Goal: Task Accomplishment & Management: Manage account settings

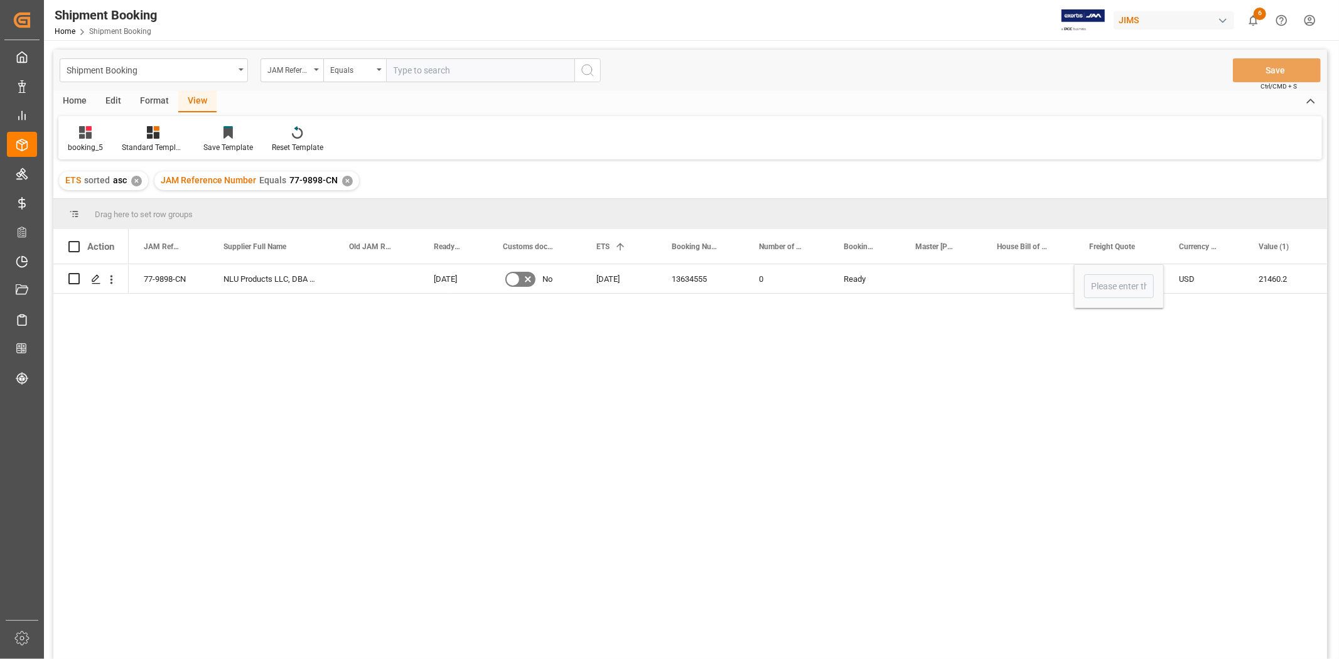
click at [569, 603] on div "77-9898-CN NLU Products LLC, DBA Bodyguardz 05-08-2025 No 28-08-2025 13634555 0…" at bounding box center [728, 465] width 1199 height 403
click at [1119, 288] on input "Press SPACE to select this row." at bounding box center [1119, 286] width 70 height 24
click at [1102, 292] on input "Press SPACE to select this row." at bounding box center [1119, 286] width 70 height 24
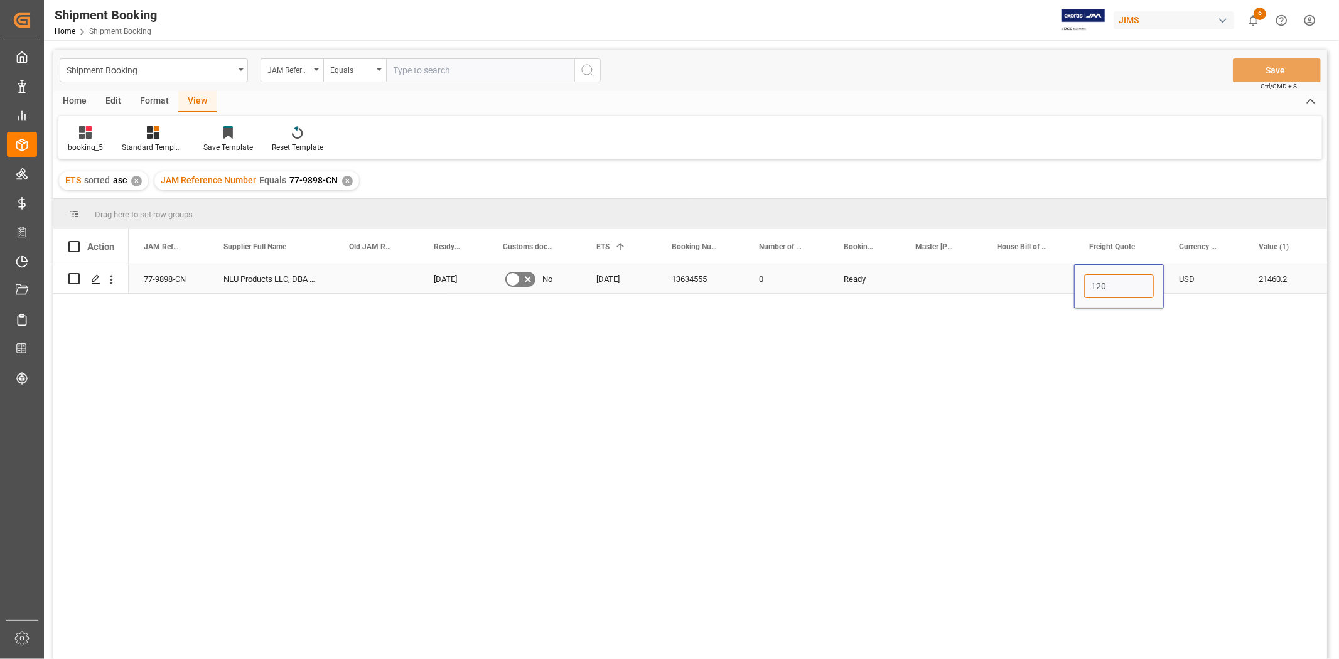
type input "1200"
click at [1017, 280] on div "Press SPACE to select this row." at bounding box center [1028, 278] width 92 height 29
click at [1272, 67] on button "Save" at bounding box center [1277, 70] width 88 height 24
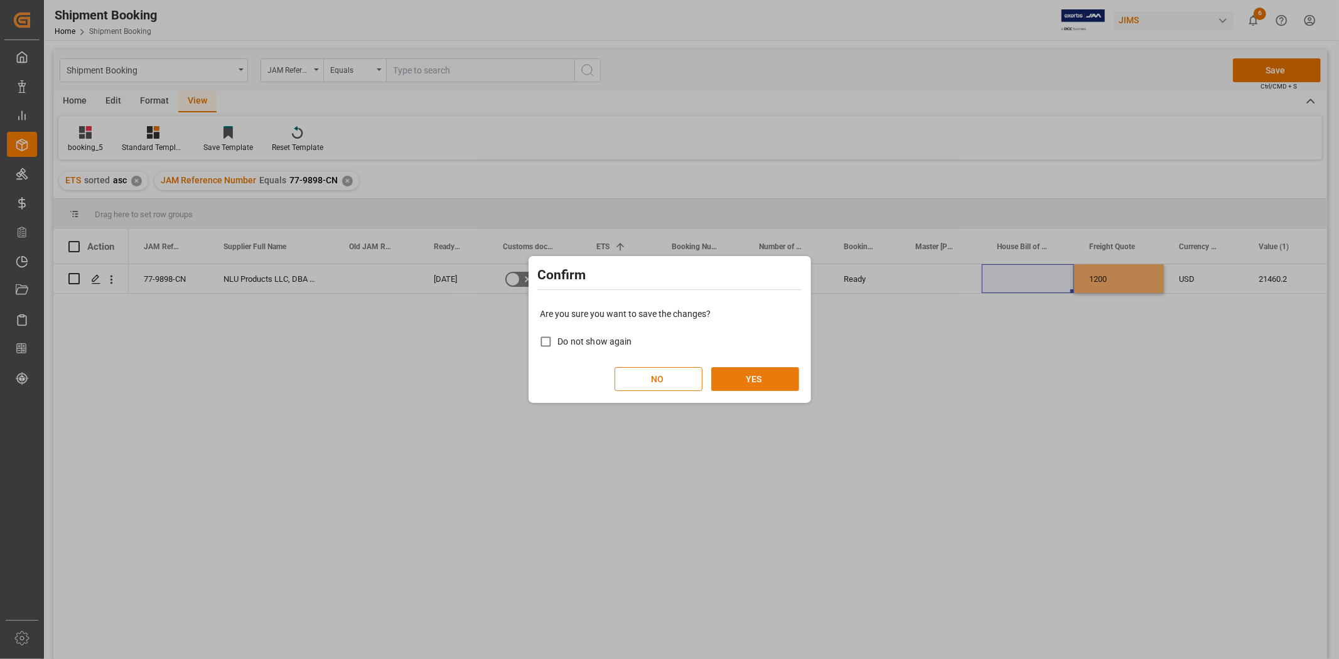
click at [735, 370] on button "YES" at bounding box center [755, 379] width 88 height 24
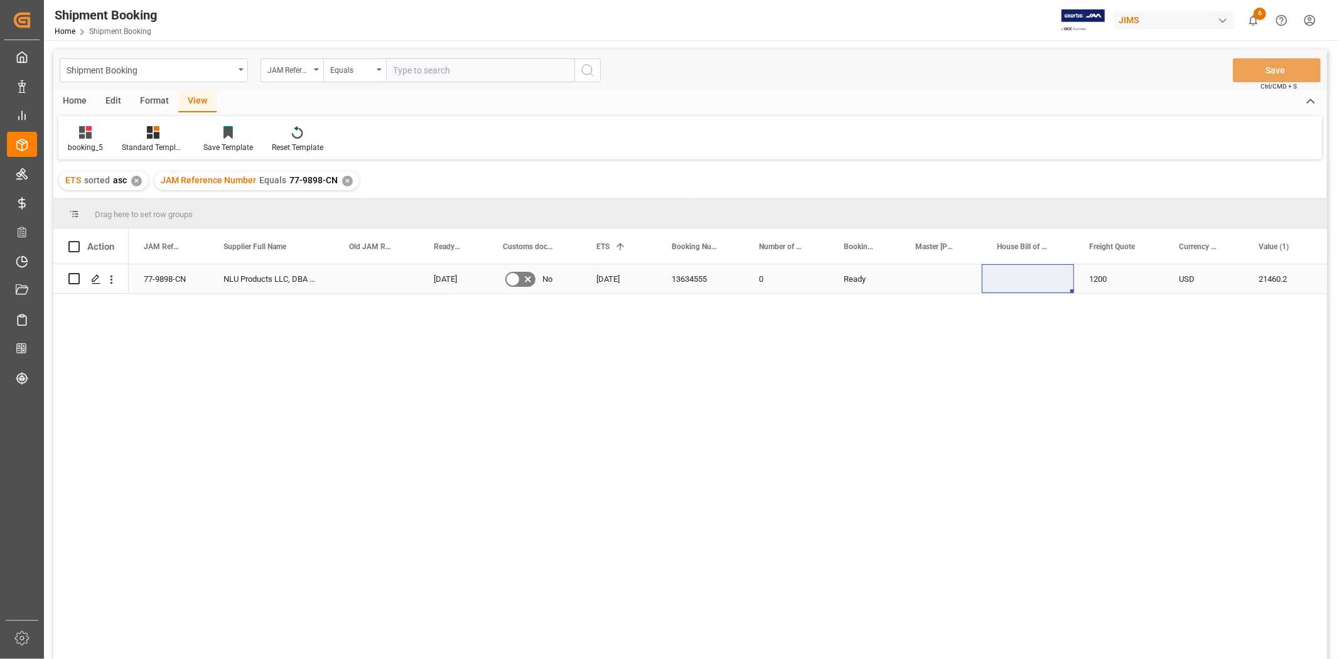
click at [929, 283] on div "Press SPACE to select this row." at bounding box center [941, 278] width 82 height 29
click at [738, 154] on div "booking_5 Standard Templates Save Template Reset Template" at bounding box center [690, 137] width 1264 height 43
click at [188, 247] on span at bounding box center [187, 246] width 11 height 11
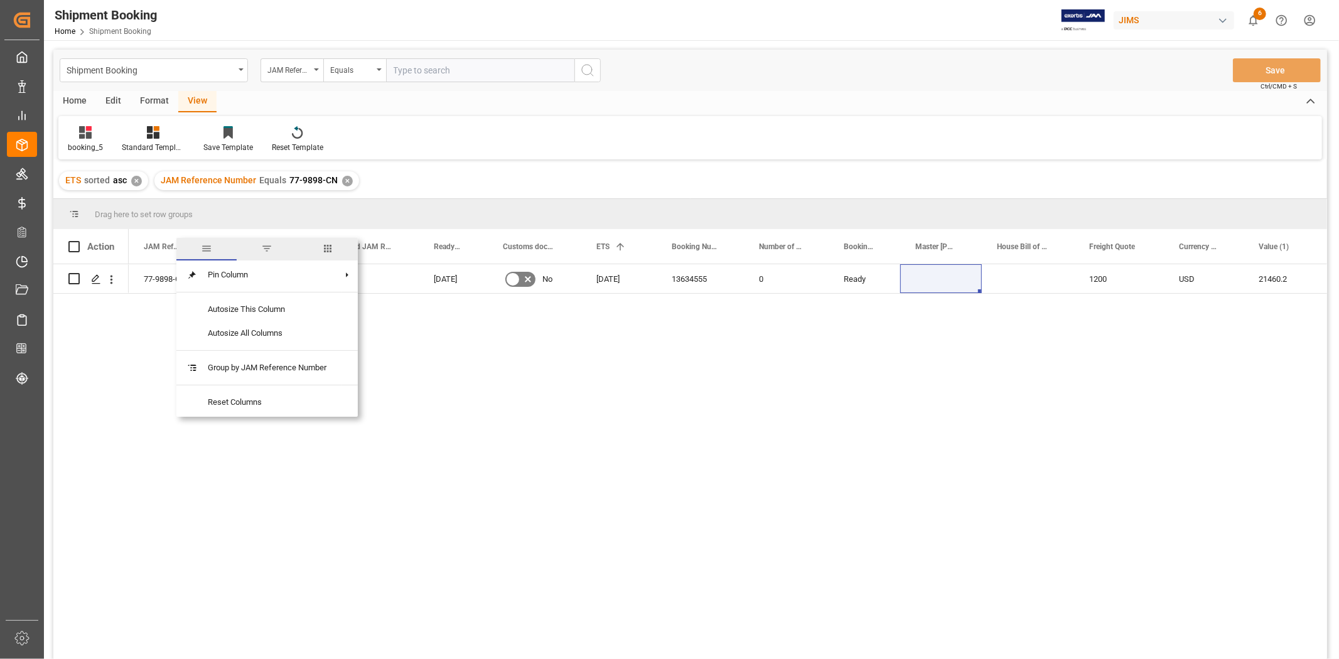
click at [330, 244] on span "columns" at bounding box center [327, 248] width 11 height 11
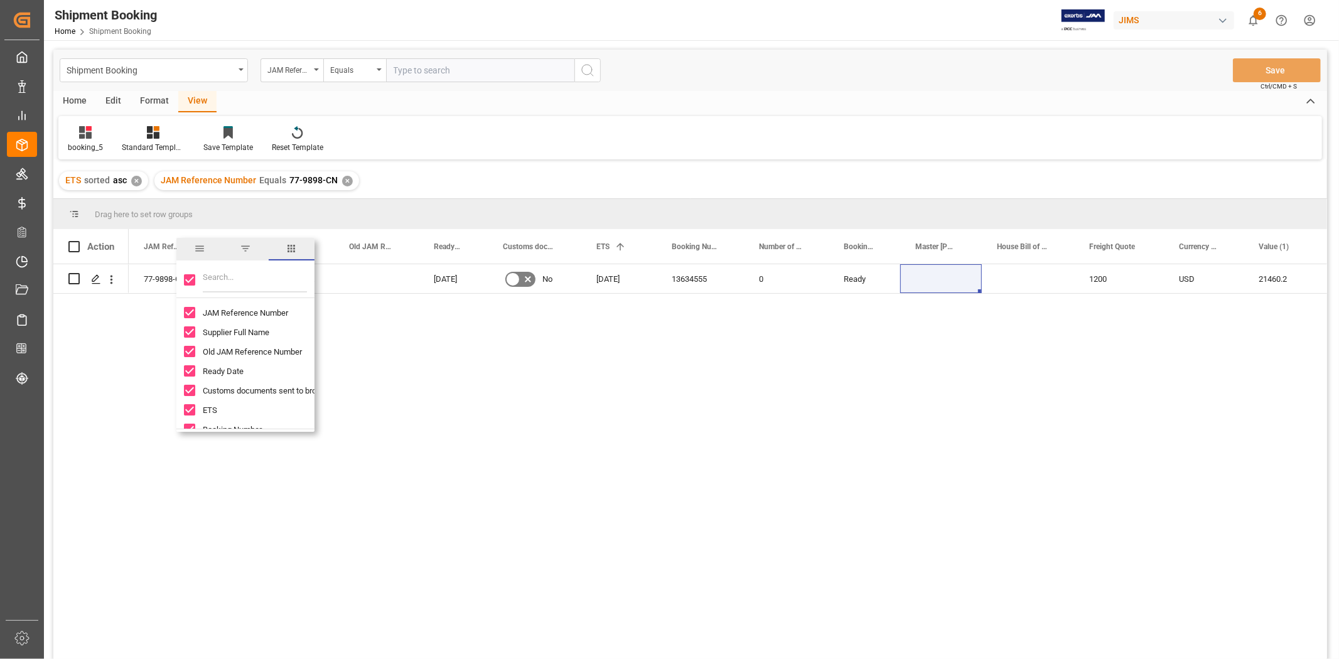
click at [189, 278] on input "Toggle Select All Columns" at bounding box center [189, 279] width 11 height 11
checkbox input "false"
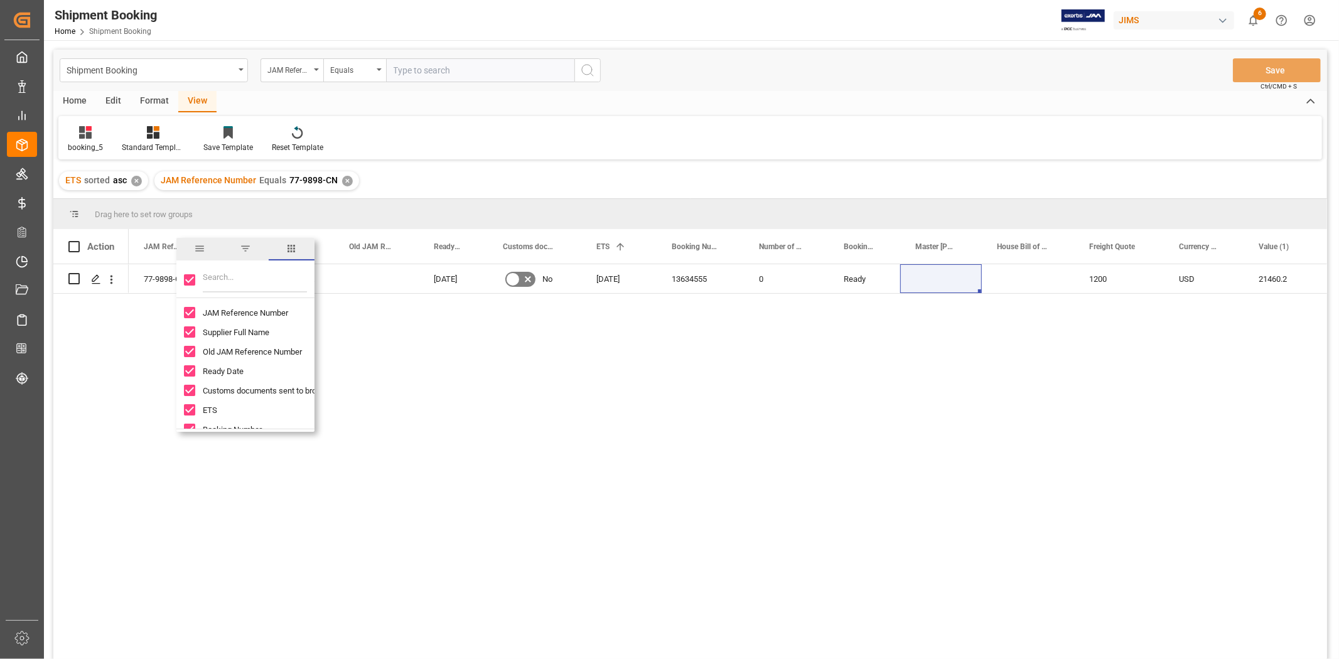
checkbox input "false"
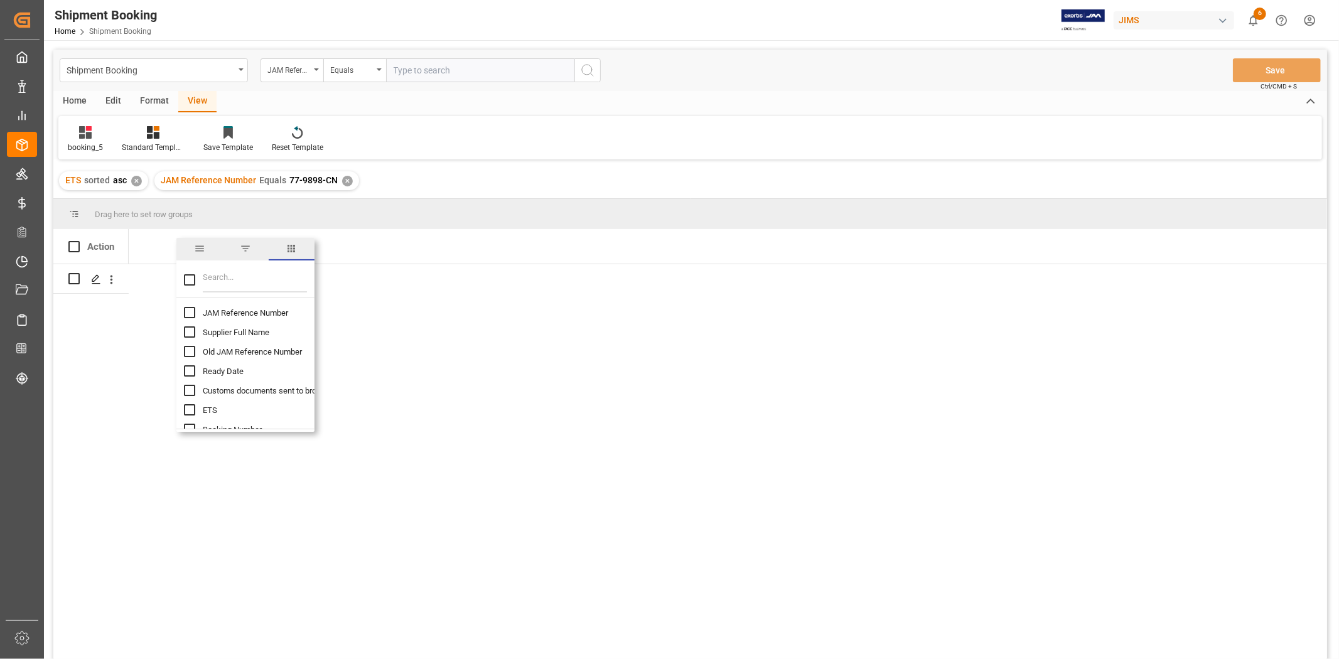
click at [205, 273] on input "Filter Columns Input" at bounding box center [255, 279] width 104 height 25
type input "inco"
click at [187, 312] on input "Incoterm column toggle visibility (hidden)" at bounding box center [189, 312] width 11 height 11
checkbox input "true"
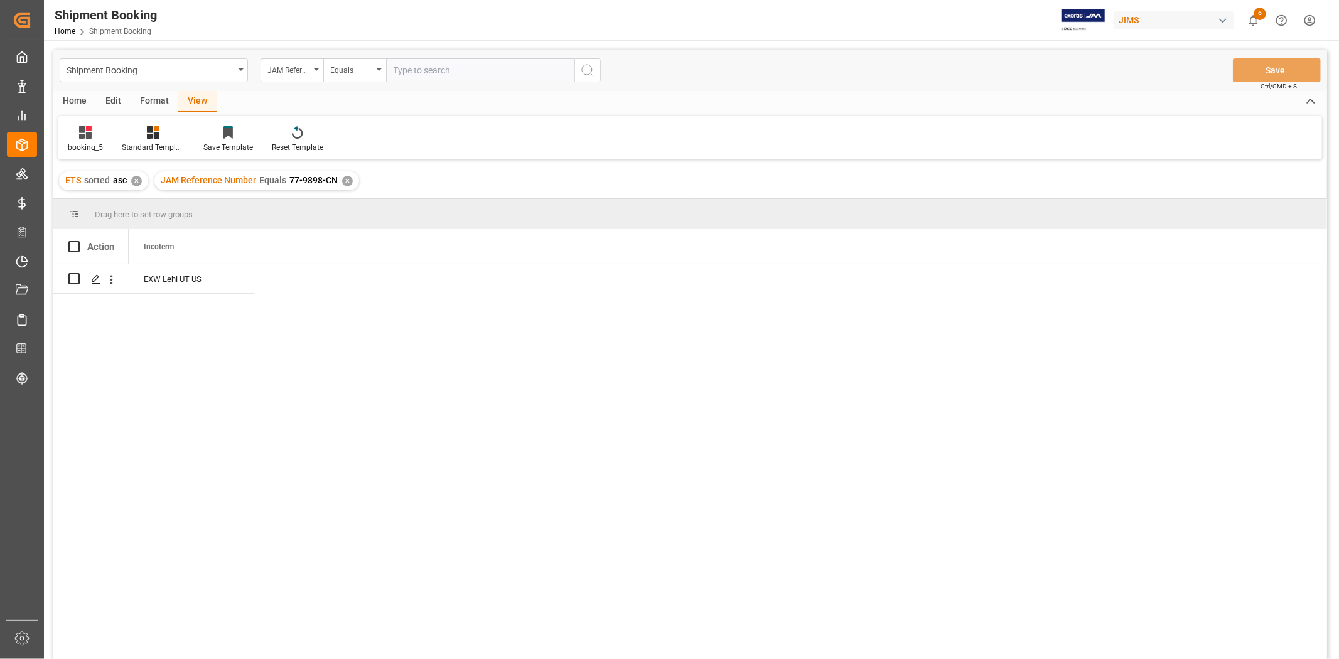
click at [149, 325] on div "EXW Lehi UT US" at bounding box center [728, 465] width 1199 height 403
click at [165, 281] on div "EXW Lehi UT US" at bounding box center [192, 278] width 126 height 29
drag, startPoint x: 166, startPoint y: 286, endPoint x: 276, endPoint y: 297, distance: 111.1
click at [276, 297] on div "EXW Lehi UT US" at bounding box center [728, 465] width 1199 height 403
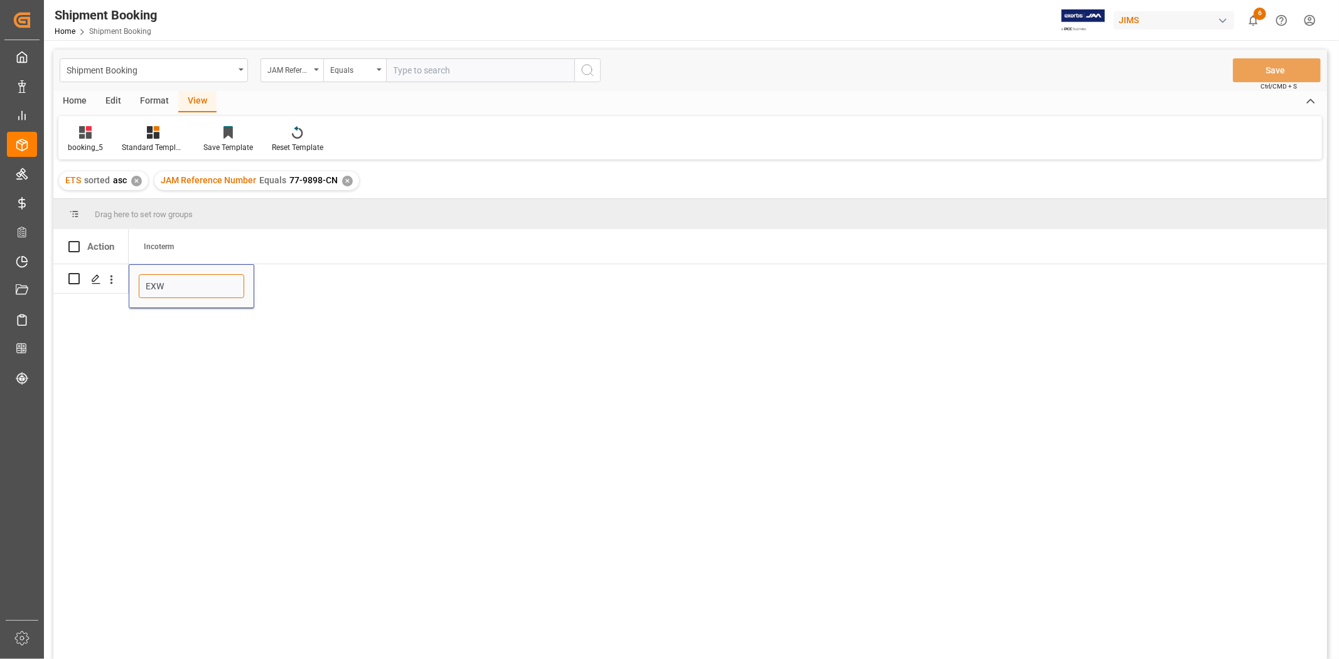
click at [212, 292] on input "EXW" at bounding box center [191, 286] width 105 height 24
type input "EXW"
click at [328, 304] on div "EXW" at bounding box center [728, 465] width 1199 height 403
click at [212, 244] on div "Incoterm" at bounding box center [186, 246] width 84 height 35
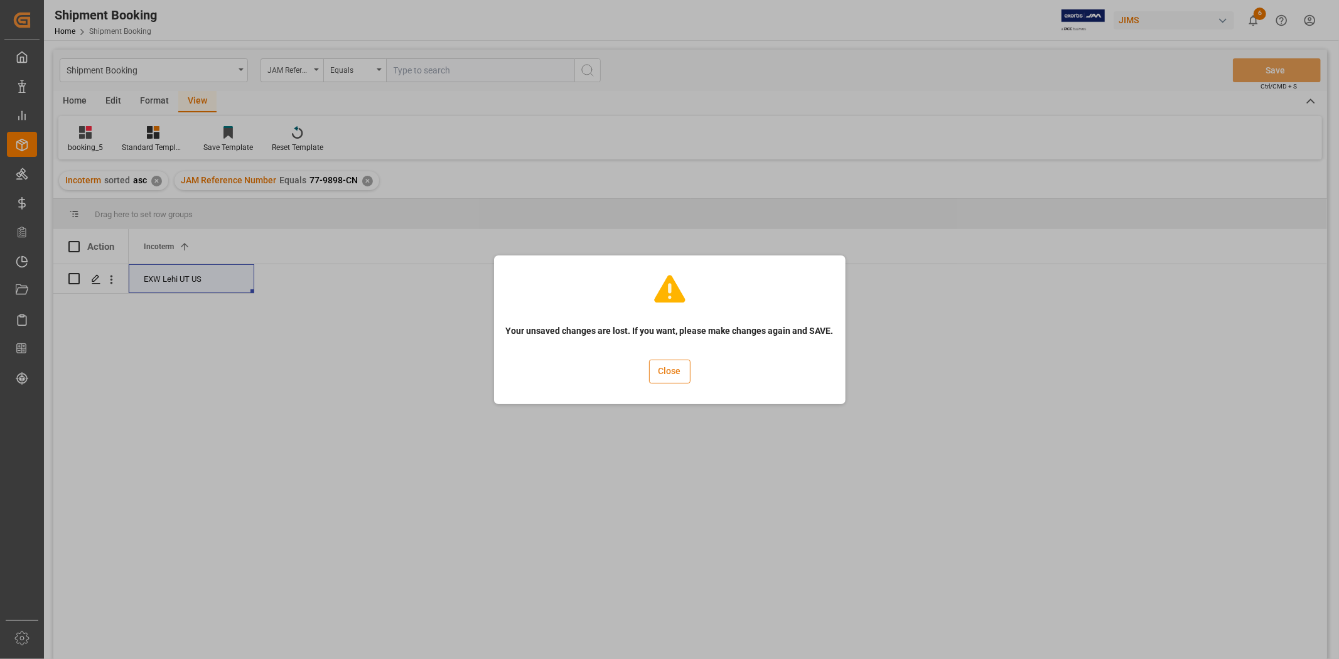
click at [668, 366] on button "Close" at bounding box center [669, 372] width 41 height 24
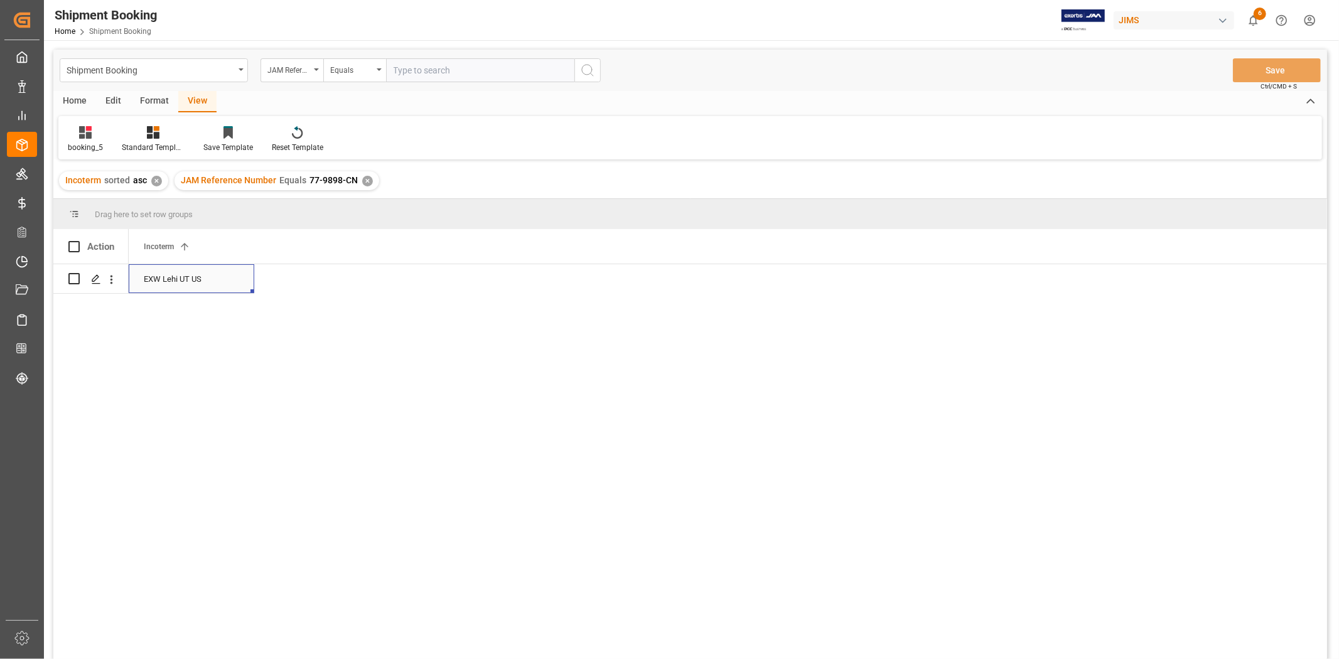
click at [182, 281] on div "EXW Lehi UT US" at bounding box center [192, 278] width 126 height 29
drag, startPoint x: 220, startPoint y: 286, endPoint x: 165, endPoint y: 285, distance: 54.6
click at [165, 285] on input "EXW Lehi UT US" at bounding box center [191, 286] width 105 height 24
type input "EXW"
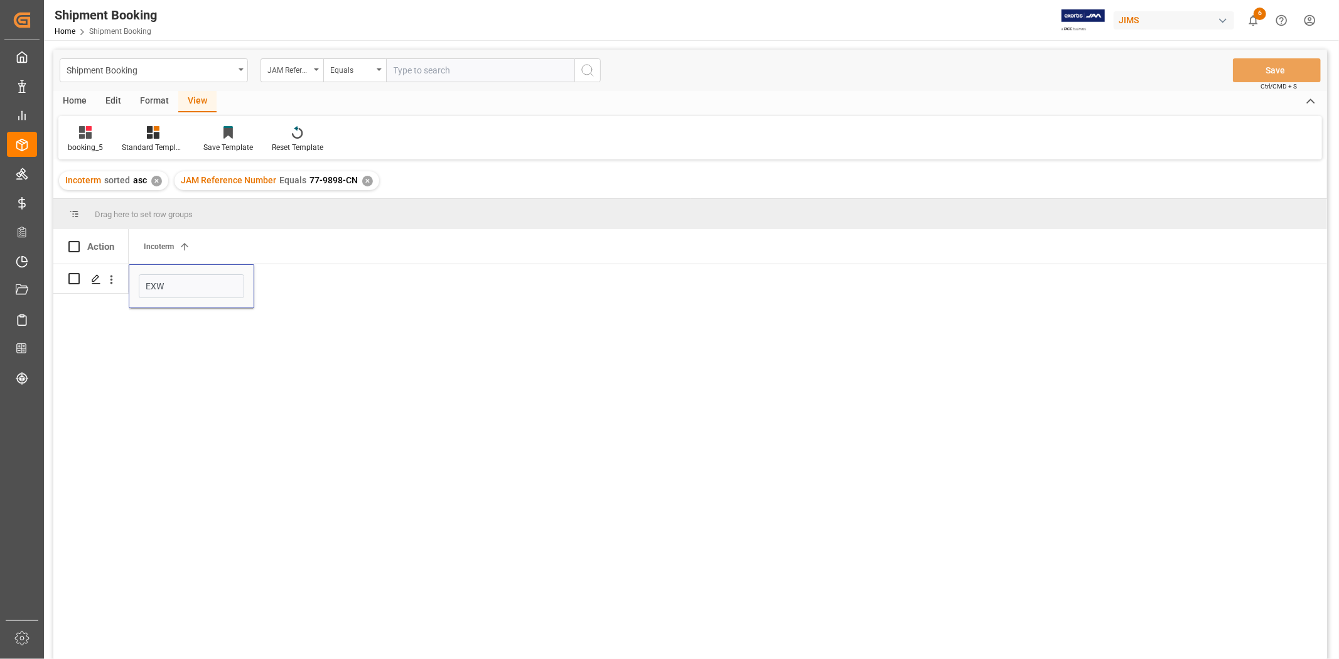
click at [316, 289] on div "EXW" at bounding box center [728, 465] width 1199 height 403
click at [234, 242] on span at bounding box center [233, 246] width 11 height 11
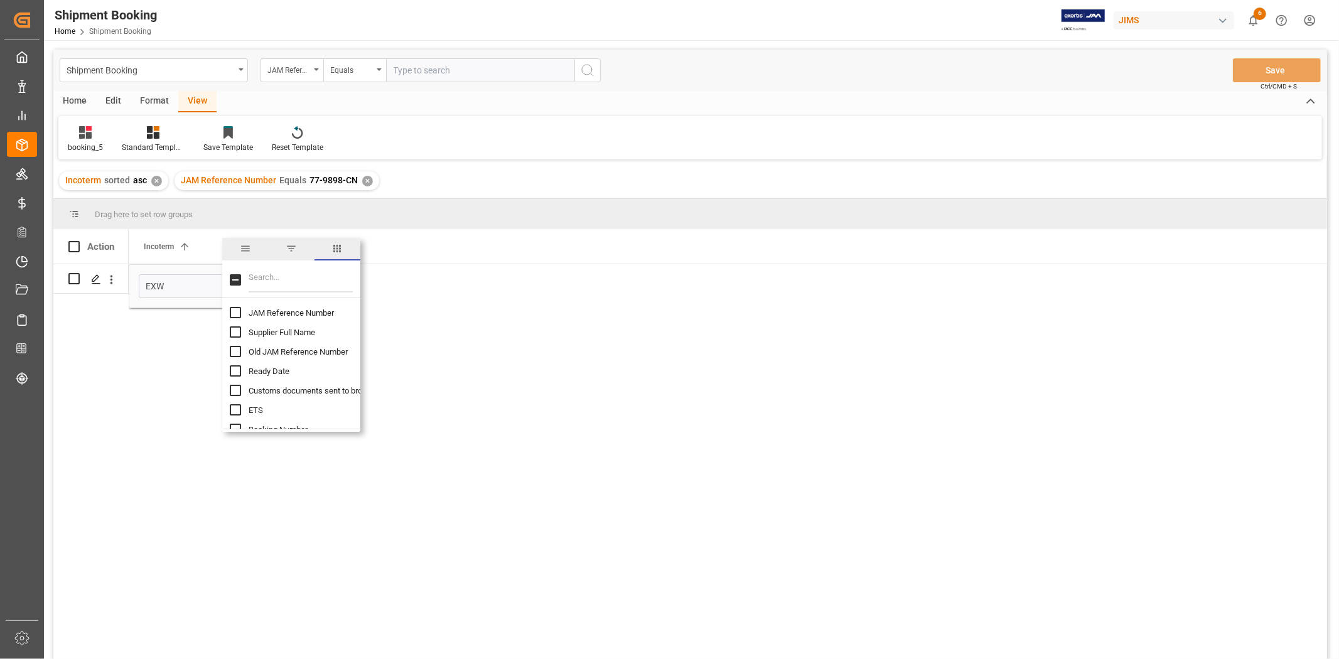
click at [239, 313] on input "JAM Reference Number column toggle visibility (hidden)" at bounding box center [235, 312] width 11 height 11
checkbox input "true"
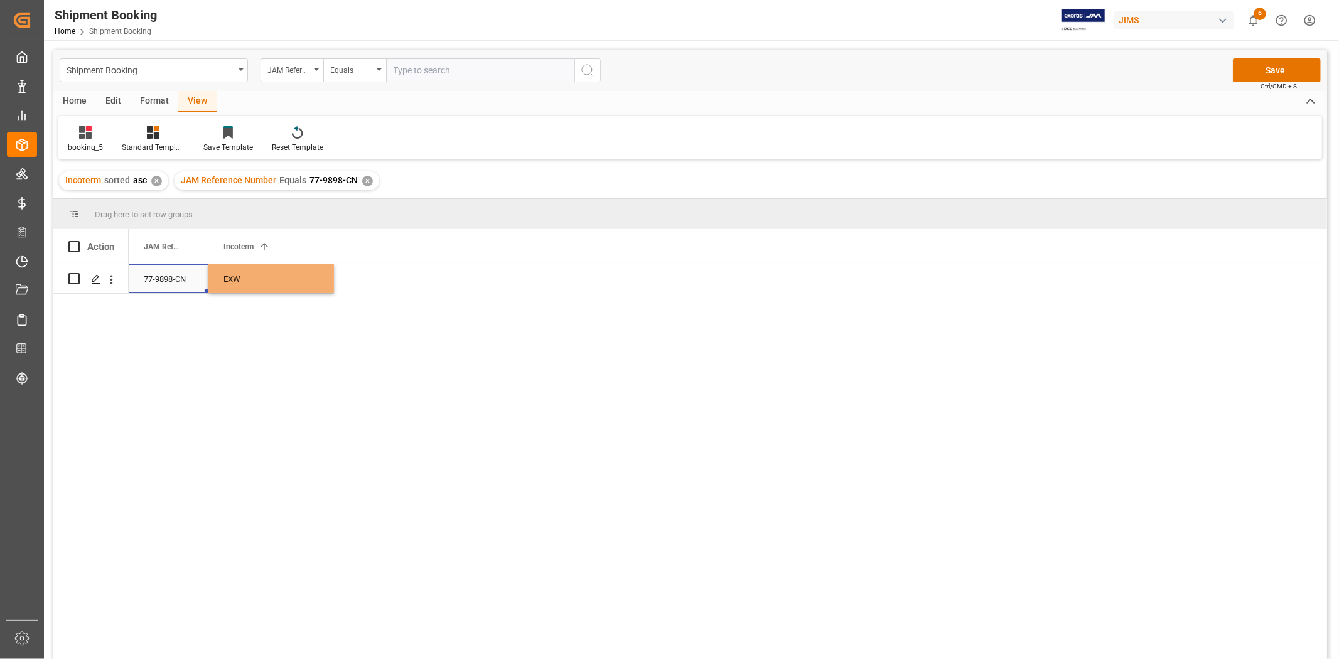
click at [161, 284] on div "77-9898-CN" at bounding box center [169, 278] width 80 height 29
click at [1251, 77] on button "Save" at bounding box center [1277, 70] width 88 height 24
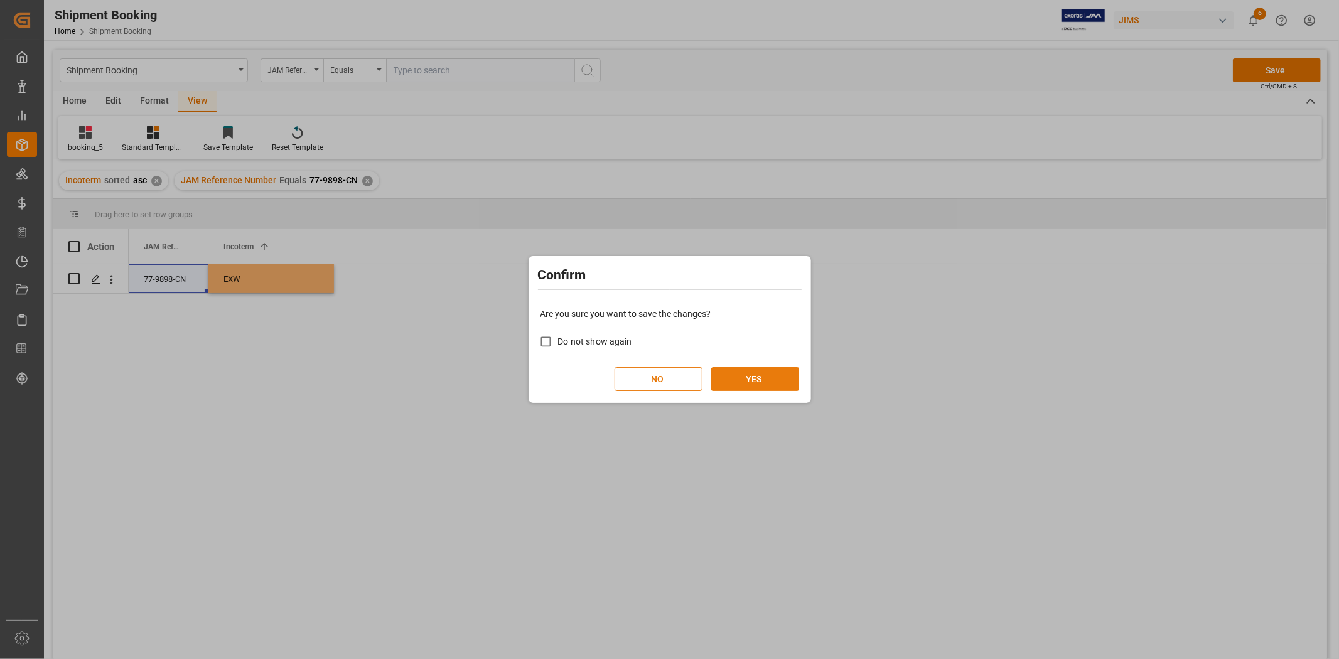
click at [764, 389] on button "YES" at bounding box center [755, 379] width 88 height 24
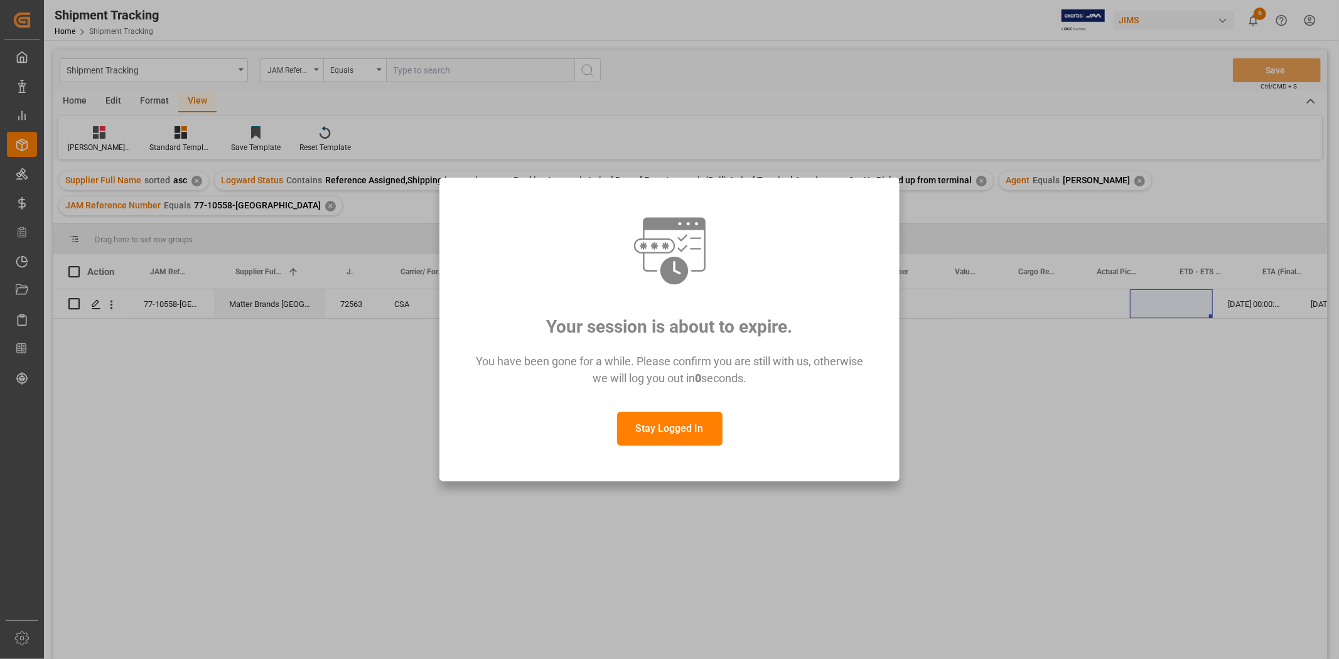
scroll to position [0, 48]
click at [689, 435] on button "Stay Logged In" at bounding box center [669, 429] width 105 height 34
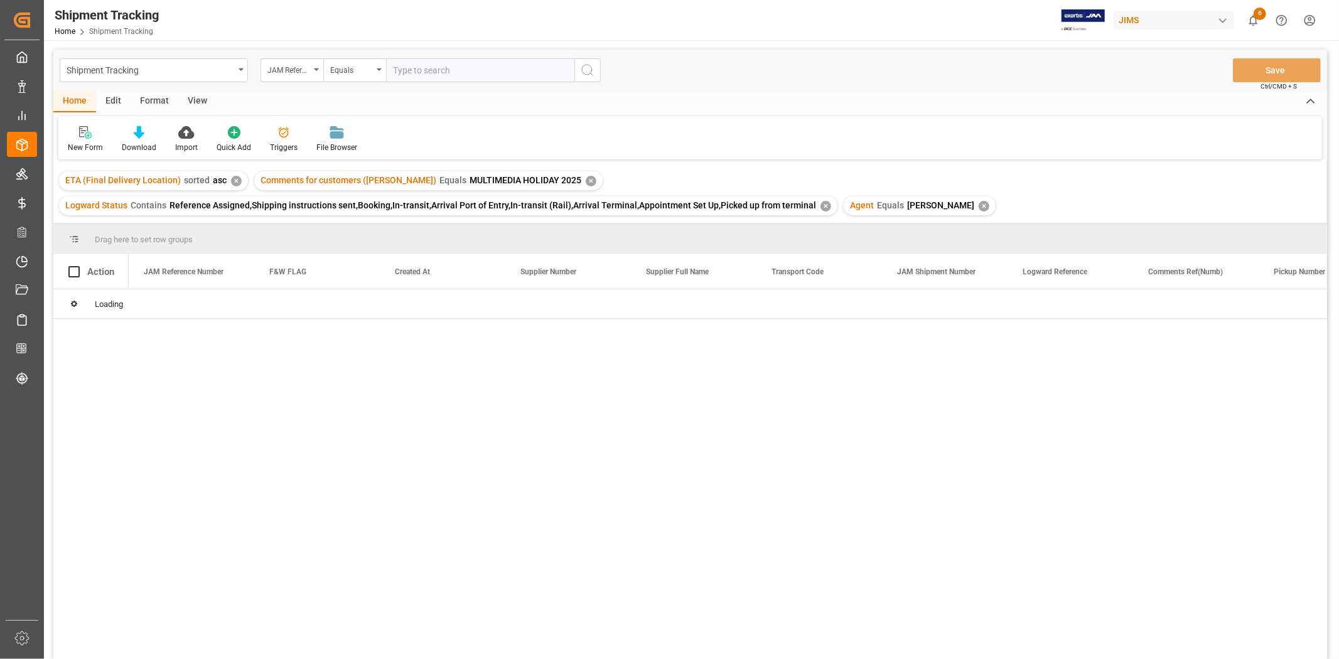
click at [161, 73] on div "Shipment Tracking" at bounding box center [151, 70] width 168 height 16
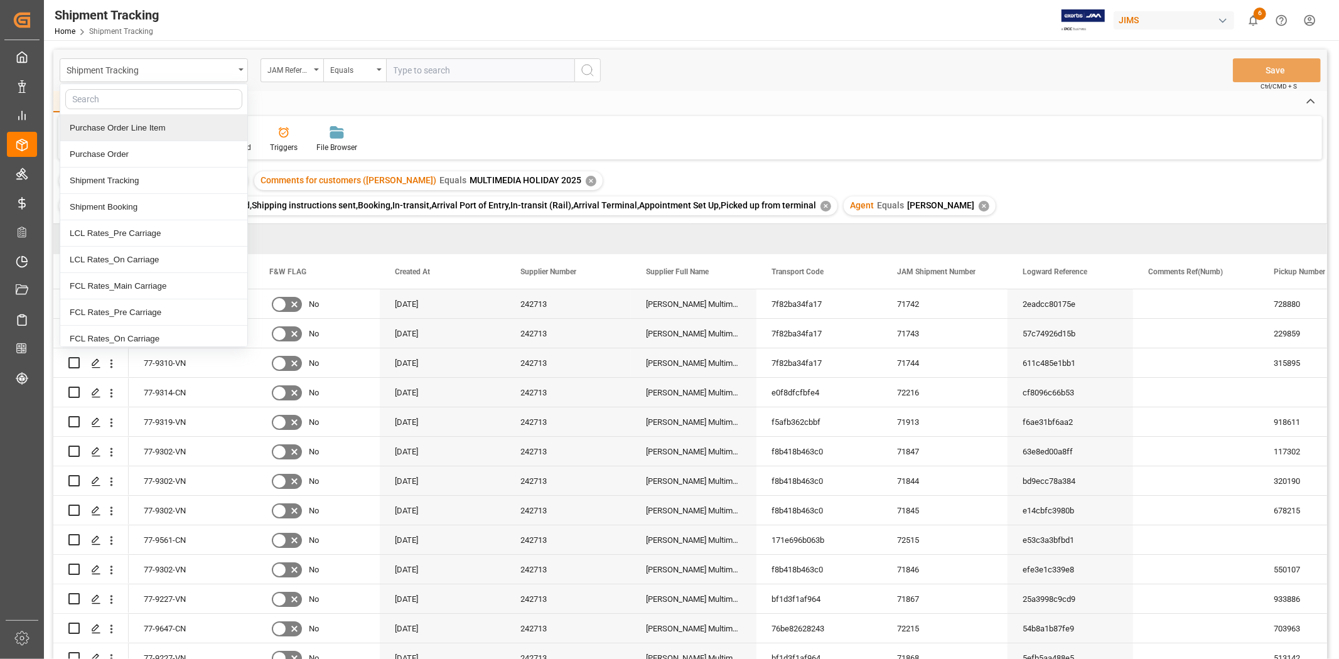
click at [158, 130] on div "Purchase Order Line Item" at bounding box center [153, 128] width 187 height 26
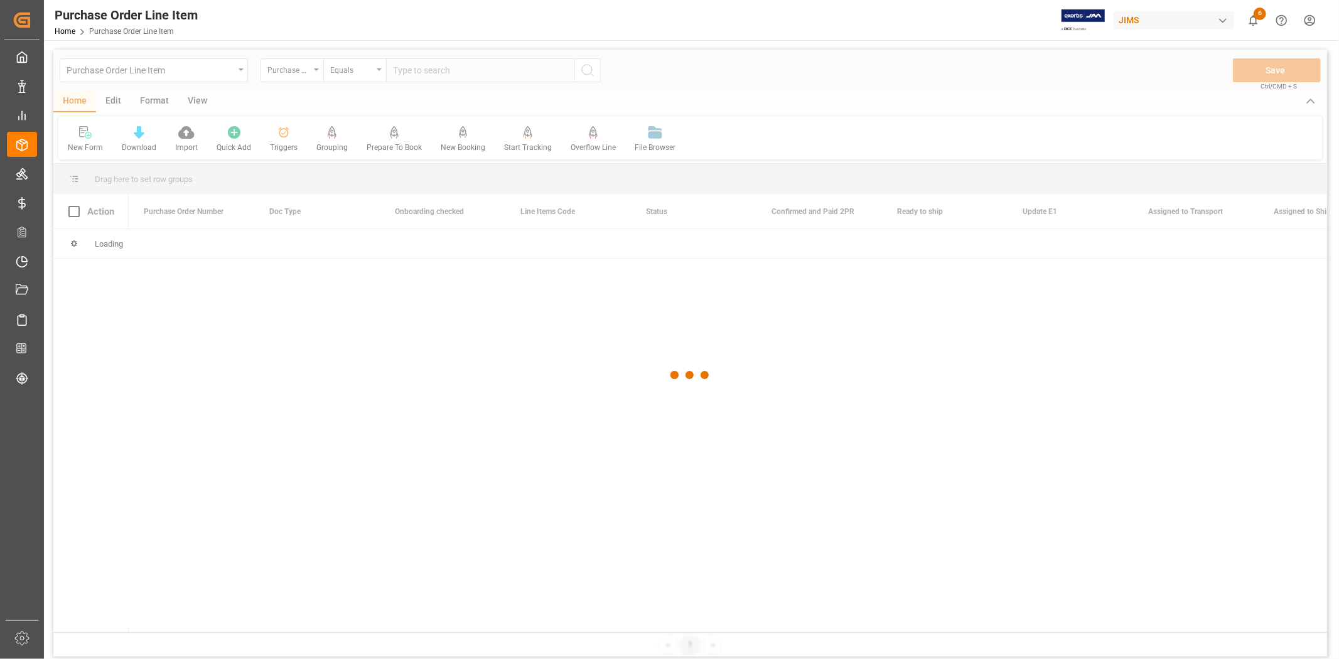
click at [286, 78] on div at bounding box center [690, 376] width 1274 height 652
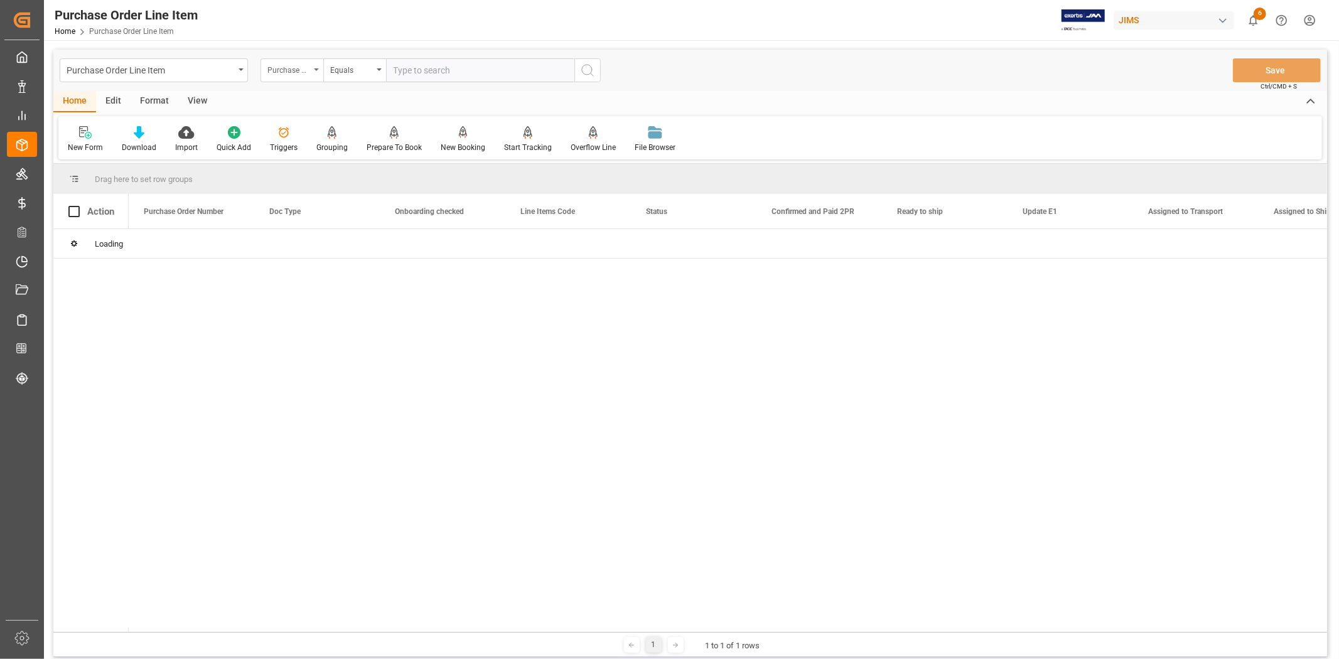
click at [293, 72] on div "Purchase Order Number" at bounding box center [288, 69] width 43 height 14
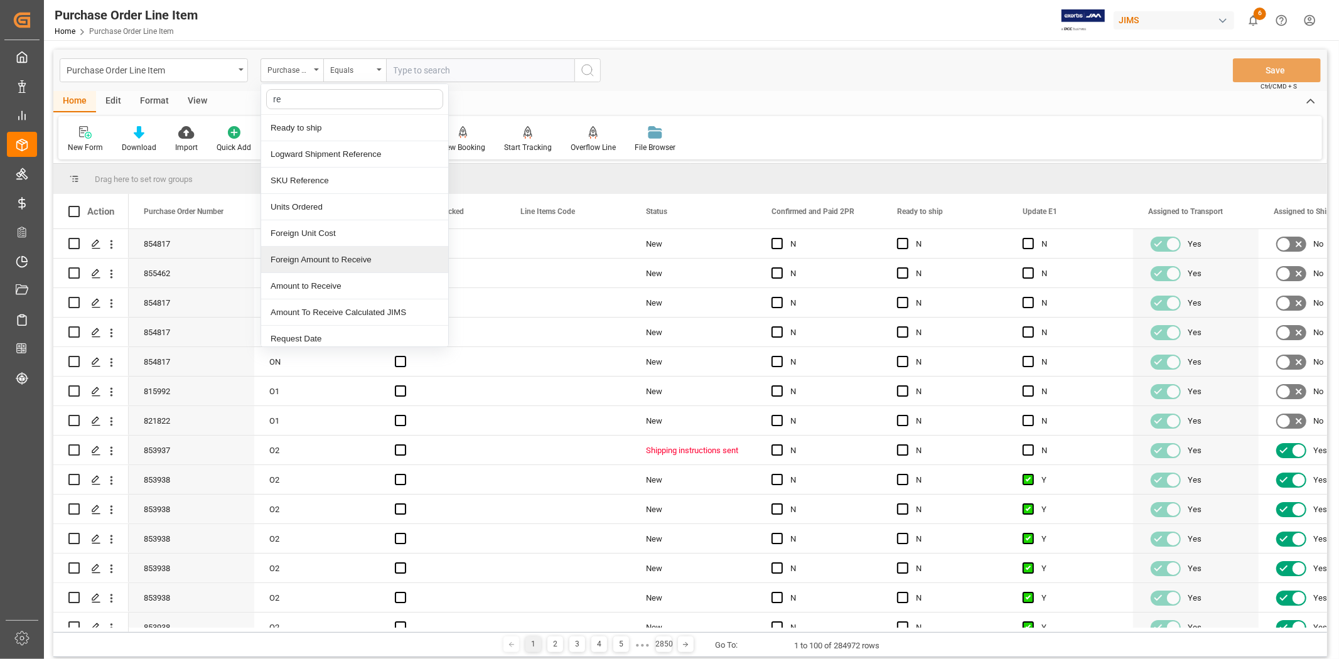
type input "ref"
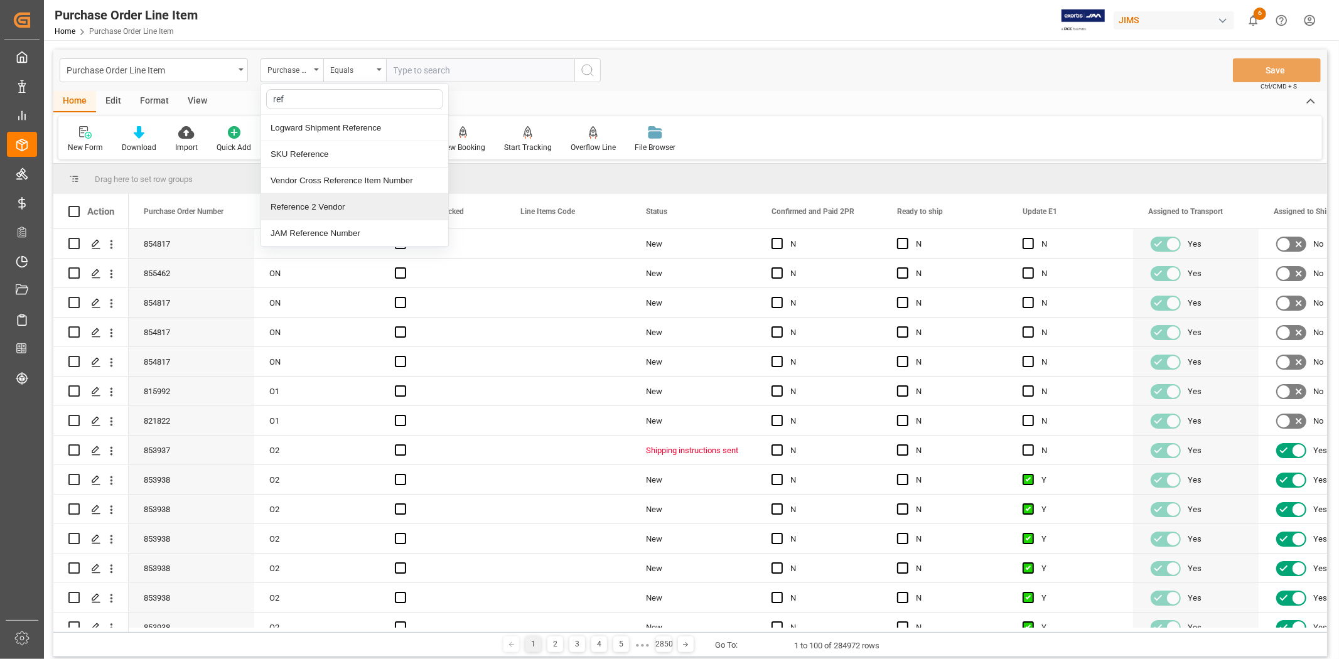
click at [321, 207] on div "Reference 2 Vendor" at bounding box center [354, 207] width 187 height 26
click at [418, 75] on input "text" at bounding box center [480, 70] width 188 height 24
click at [424, 67] on input "text" at bounding box center [480, 70] width 188 height 24
type input "77-9898-cn"
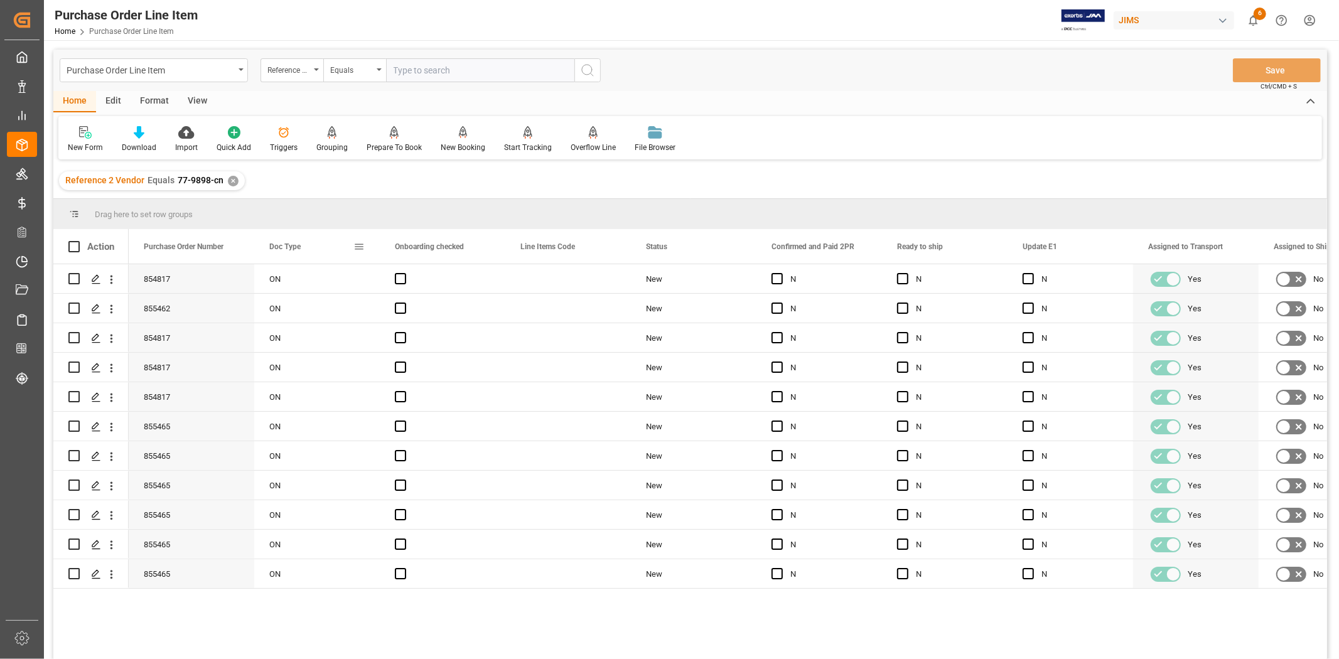
click at [354, 245] on span at bounding box center [359, 246] width 11 height 11
click at [480, 257] on span "columns" at bounding box center [464, 249] width 46 height 23
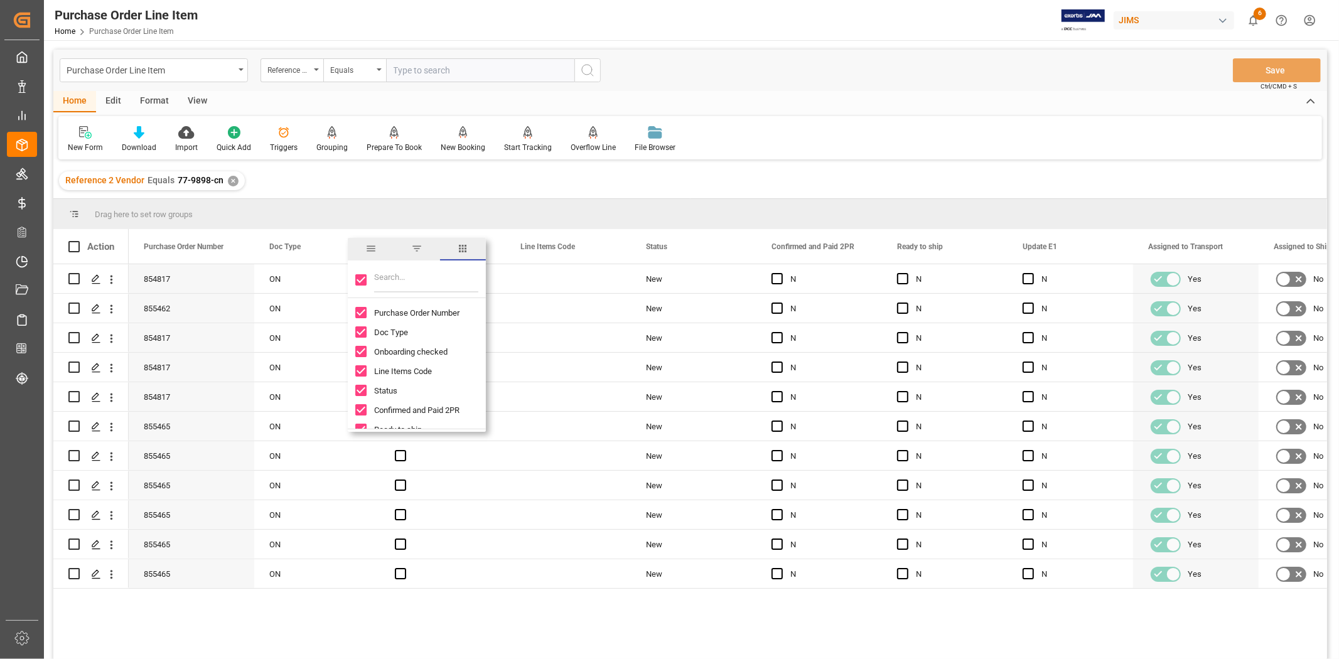
click at [362, 281] on input "Toggle Select All Columns" at bounding box center [360, 279] width 11 height 11
checkbox input "false"
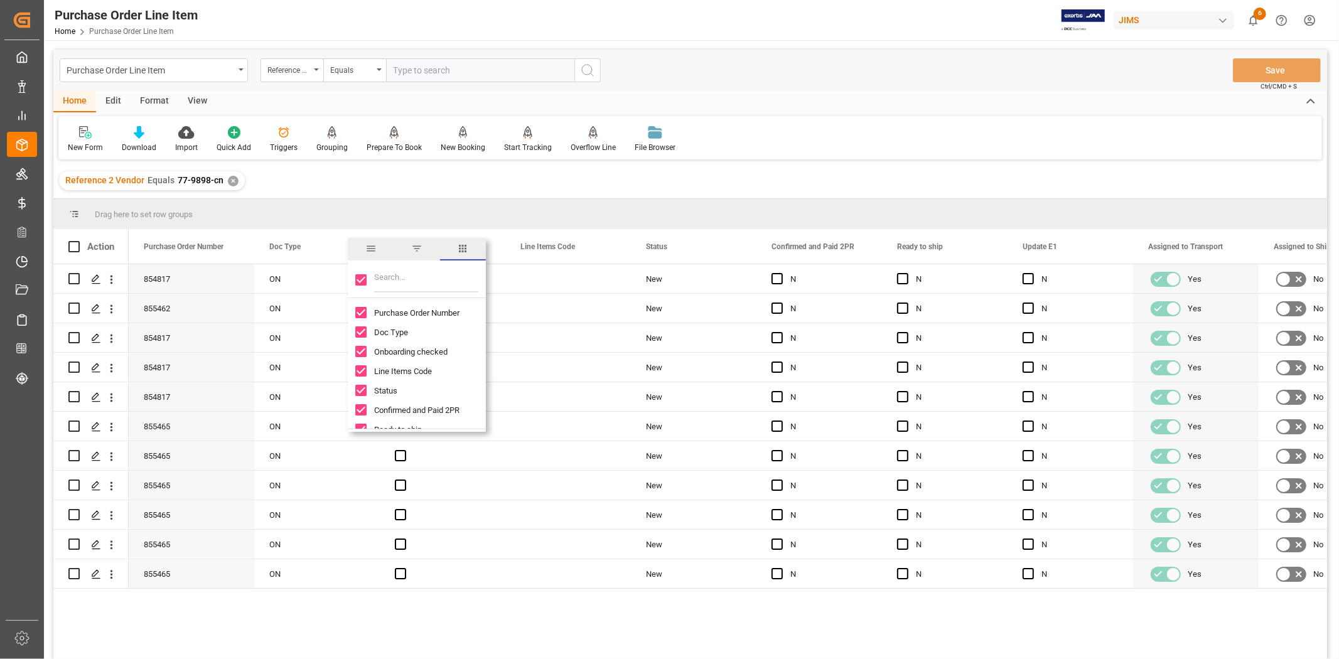
checkbox input "false"
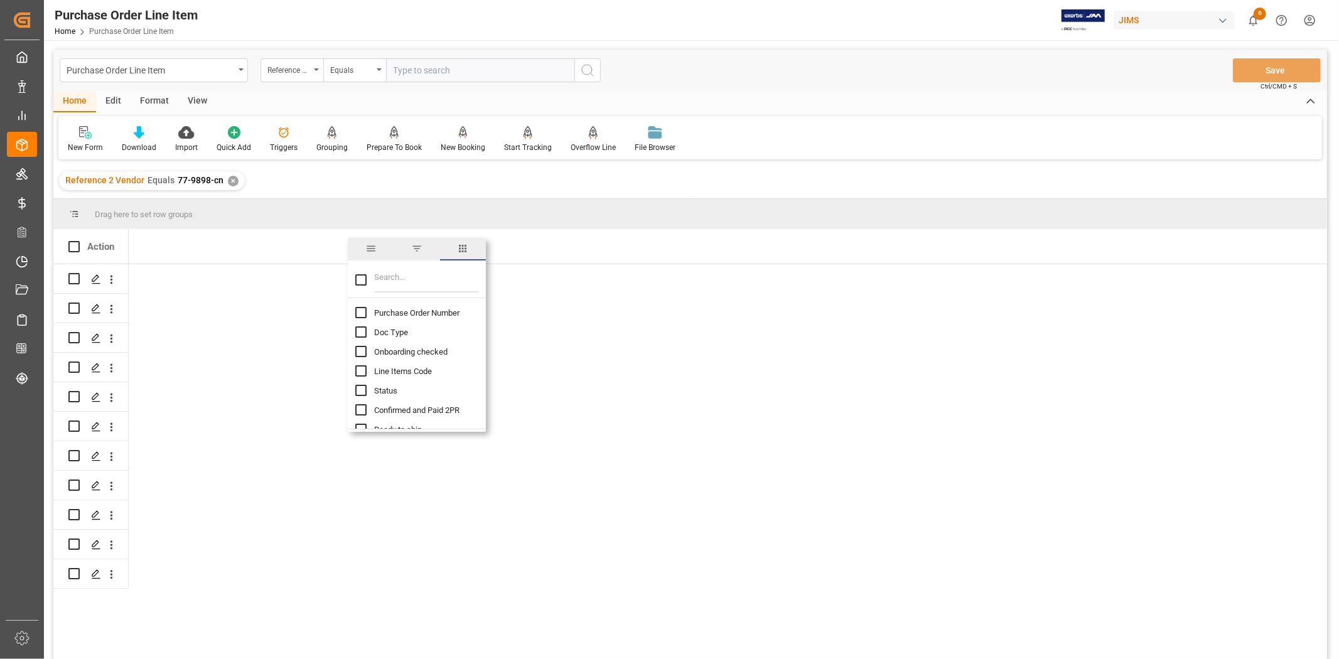
click at [362, 308] on input "Purchase Order Number column toggle visibility (hidden)" at bounding box center [360, 312] width 11 height 11
checkbox input "true"
checkbox input "false"
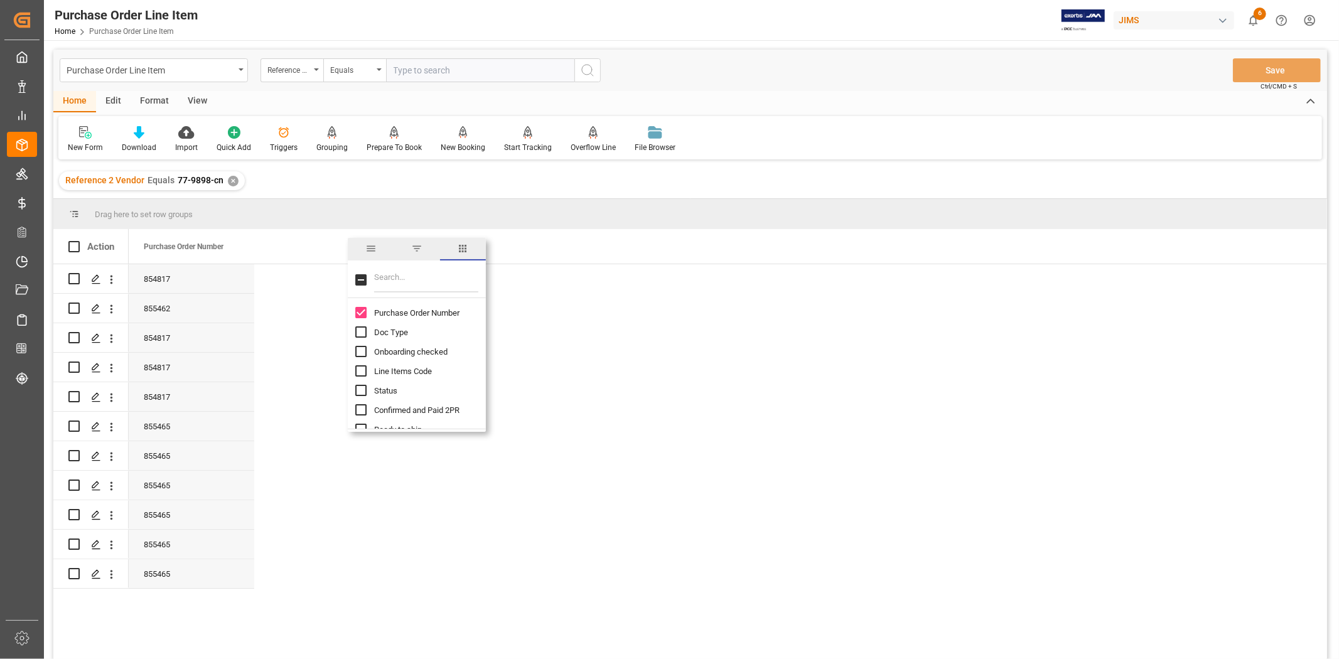
click at [379, 279] on input "Filter Columns Input" at bounding box center [426, 279] width 104 height 25
type input "inco"
click at [362, 332] on input "Incoterm Transaction column toggle visibility (hidden)" at bounding box center [360, 332] width 11 height 11
checkbox input "true"
checkbox input "false"
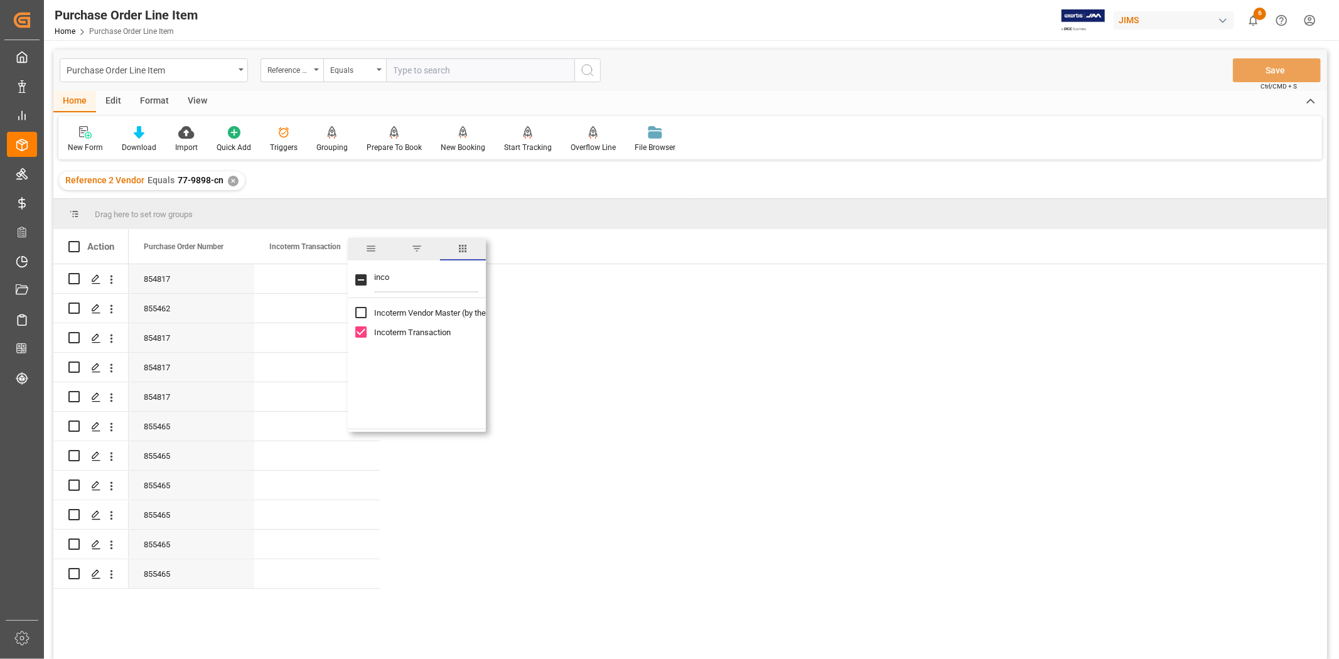
click at [622, 355] on div "854817 855462 854817 854817 854817 855465 855465 855465 855465 855465 855465" at bounding box center [728, 465] width 1199 height 403
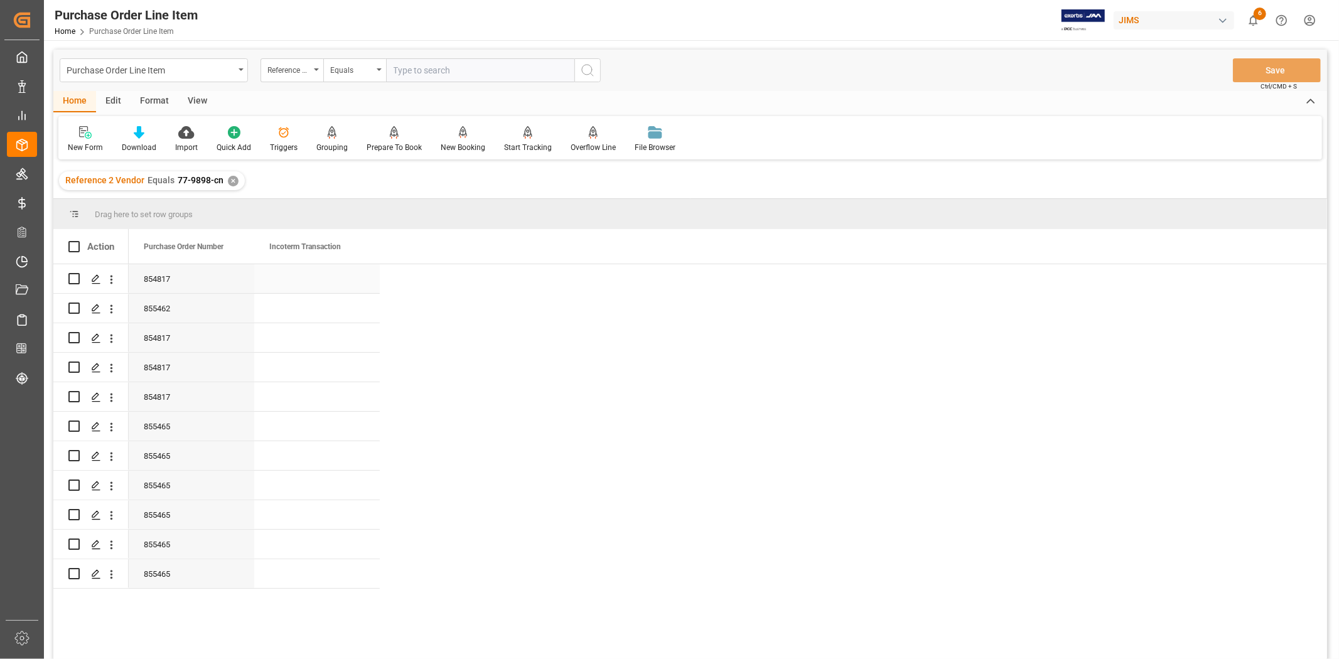
click at [323, 286] on div "Press SPACE to select this row." at bounding box center [317, 278] width 126 height 29
click at [323, 286] on input "Press SPACE to select this row." at bounding box center [316, 286] width 105 height 24
type input "e"
type input "EXW"
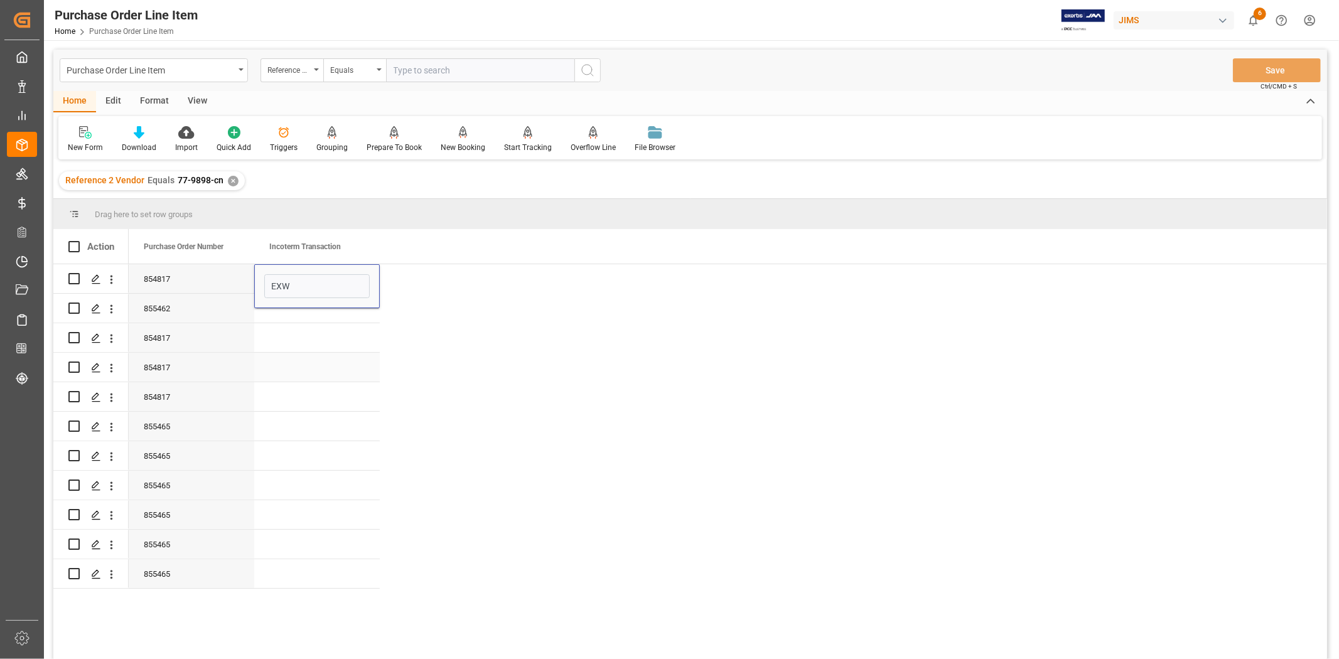
click at [289, 361] on div "Press SPACE to select this row." at bounding box center [317, 367] width 126 height 29
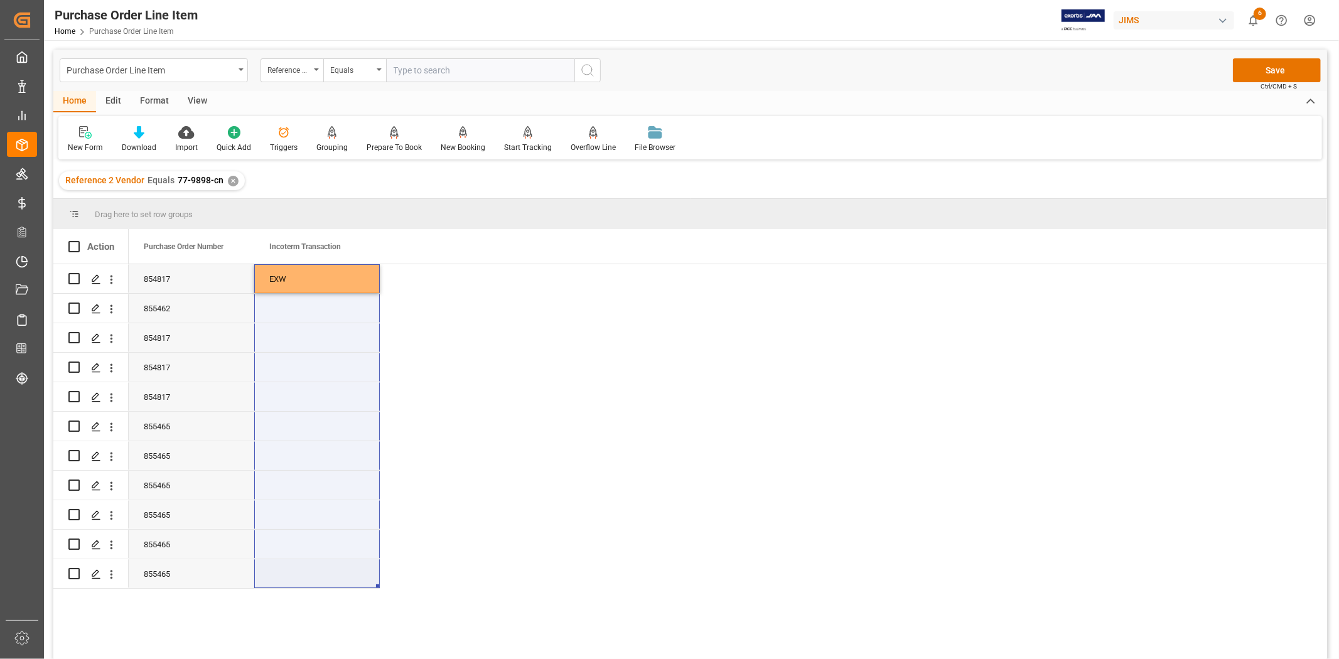
drag, startPoint x: 297, startPoint y: 283, endPoint x: 288, endPoint y: 573, distance: 290.9
click at [288, 573] on div "854817 EXW 855462 854817 854817 854817 855465 855465 855465 855465 855465 855465" at bounding box center [254, 426] width 251 height 325
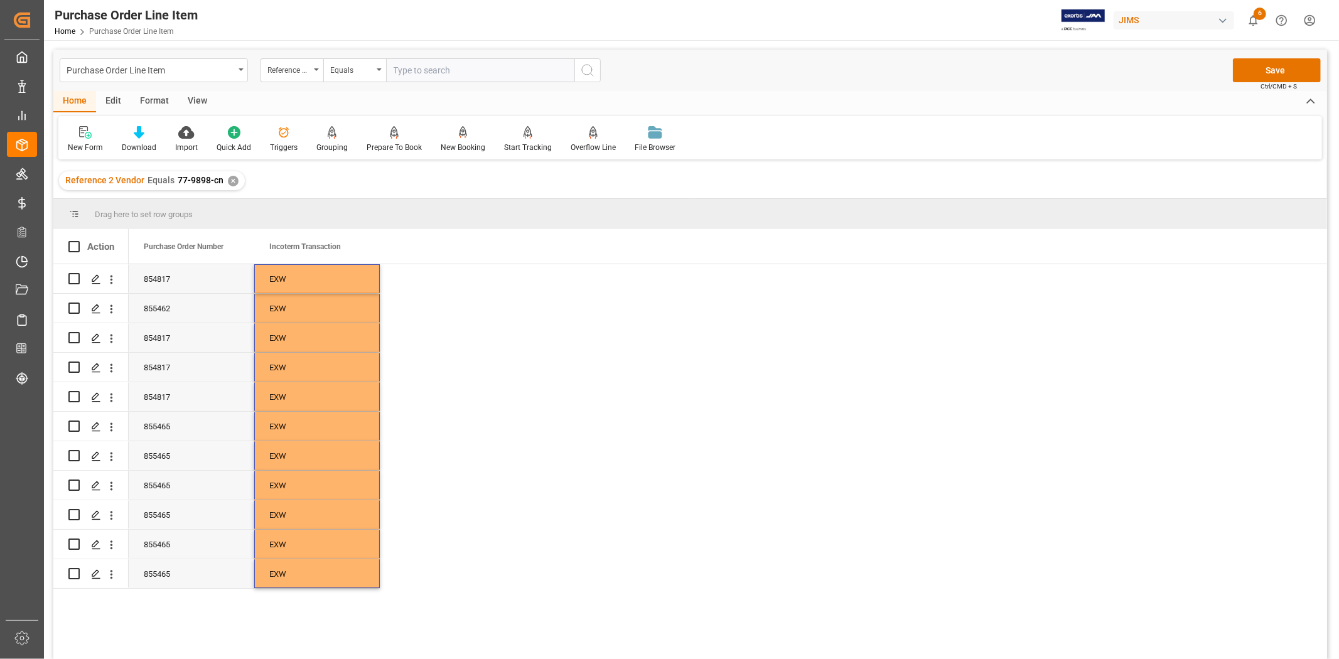
click at [418, 490] on div "854817 EXW 855462 EXW 854817 EXW 854817 EXW 854817 EXW 855465 EXW 855465 EXW 85…" at bounding box center [728, 465] width 1199 height 403
click at [185, 298] on div "855462" at bounding box center [192, 308] width 126 height 29
click at [1282, 72] on button "Save" at bounding box center [1277, 70] width 88 height 24
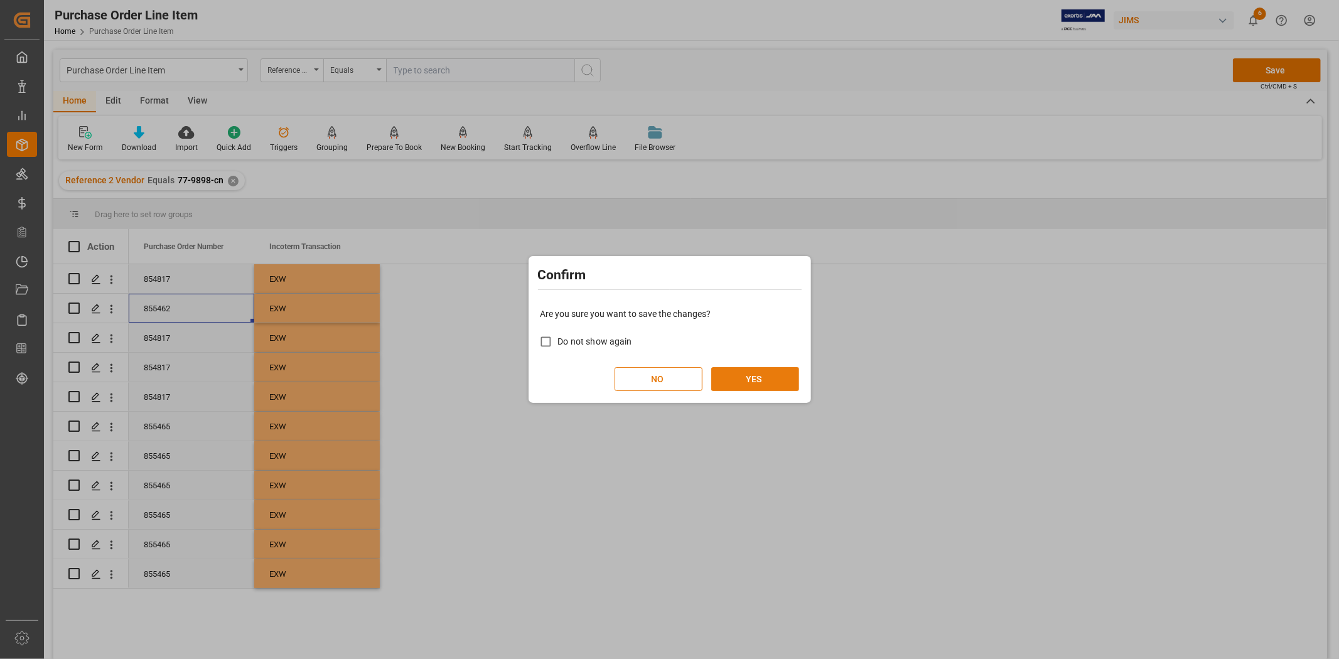
click at [774, 378] on button "YES" at bounding box center [755, 379] width 88 height 24
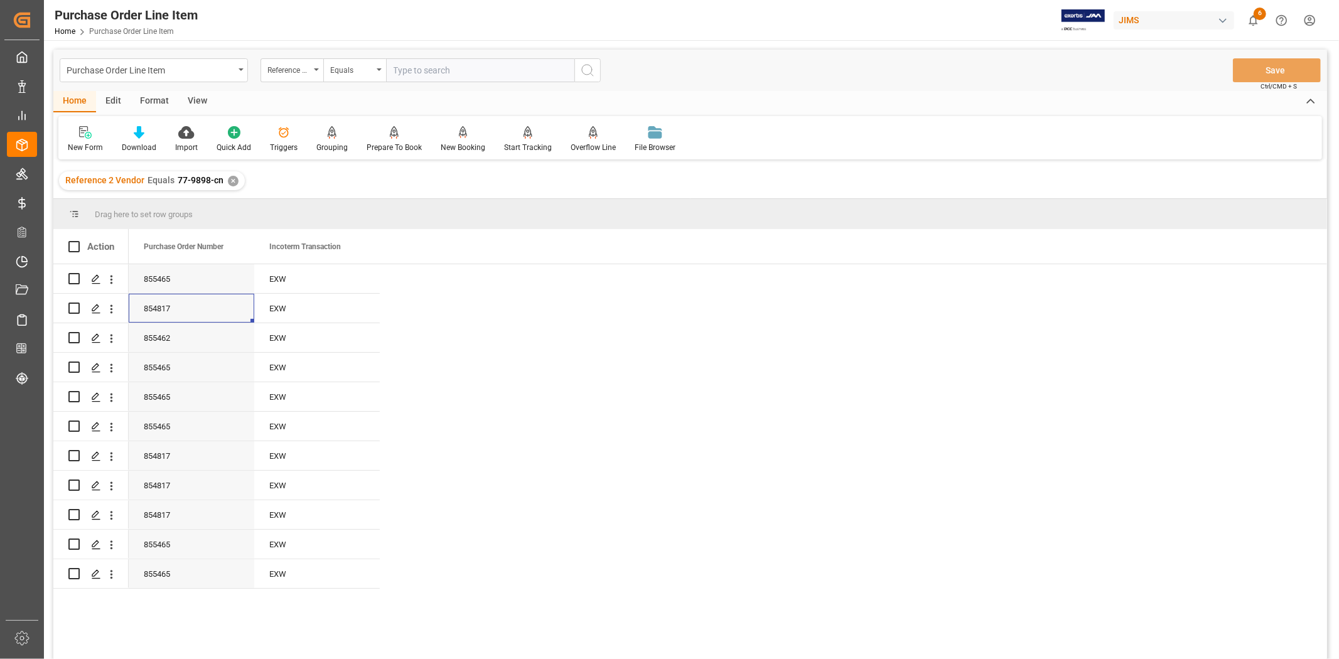
click at [230, 183] on div "✕" at bounding box center [233, 181] width 11 height 11
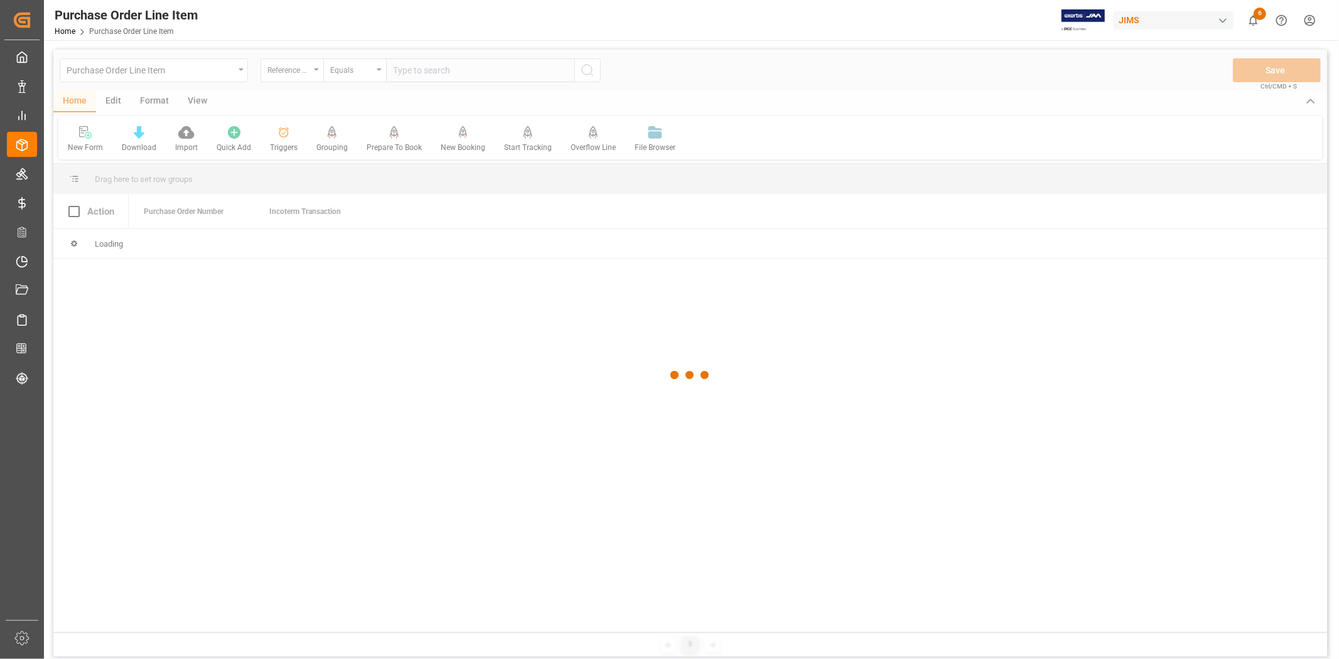
click at [419, 73] on div at bounding box center [690, 376] width 1274 height 652
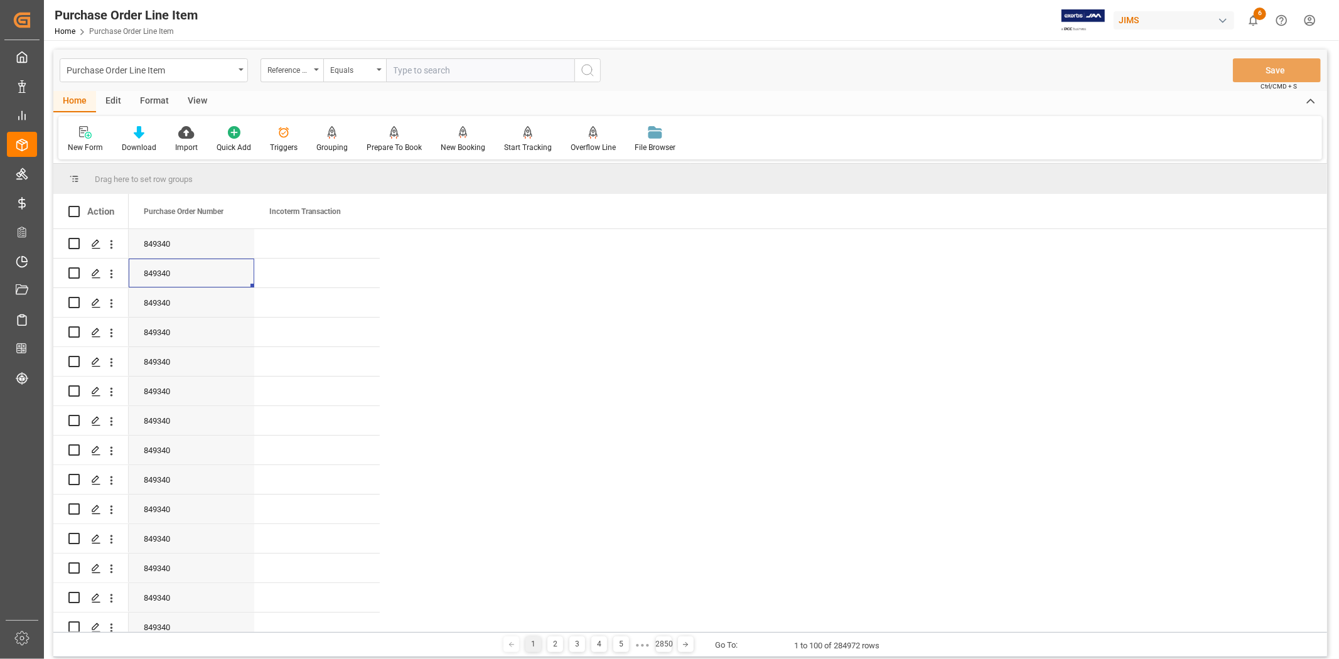
click at [419, 73] on input "text" at bounding box center [480, 70] width 188 height 24
paste input "77-10509-CN"
type input "77-10509-CN"
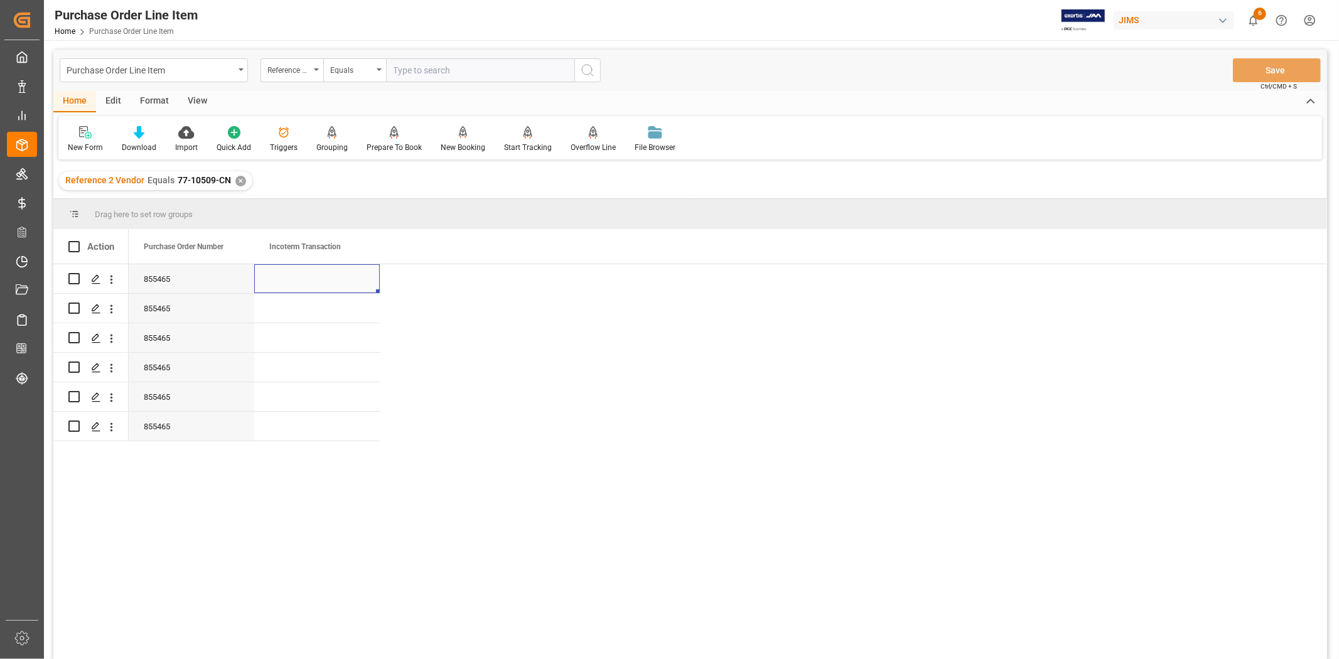
click at [309, 279] on div "Press SPACE to select this row." at bounding box center [317, 278] width 126 height 29
type input "EXW"
click at [303, 368] on div "Press SPACE to select this row." at bounding box center [317, 367] width 126 height 29
drag, startPoint x: 405, startPoint y: 343, endPoint x: 381, endPoint y: 338, distance: 24.4
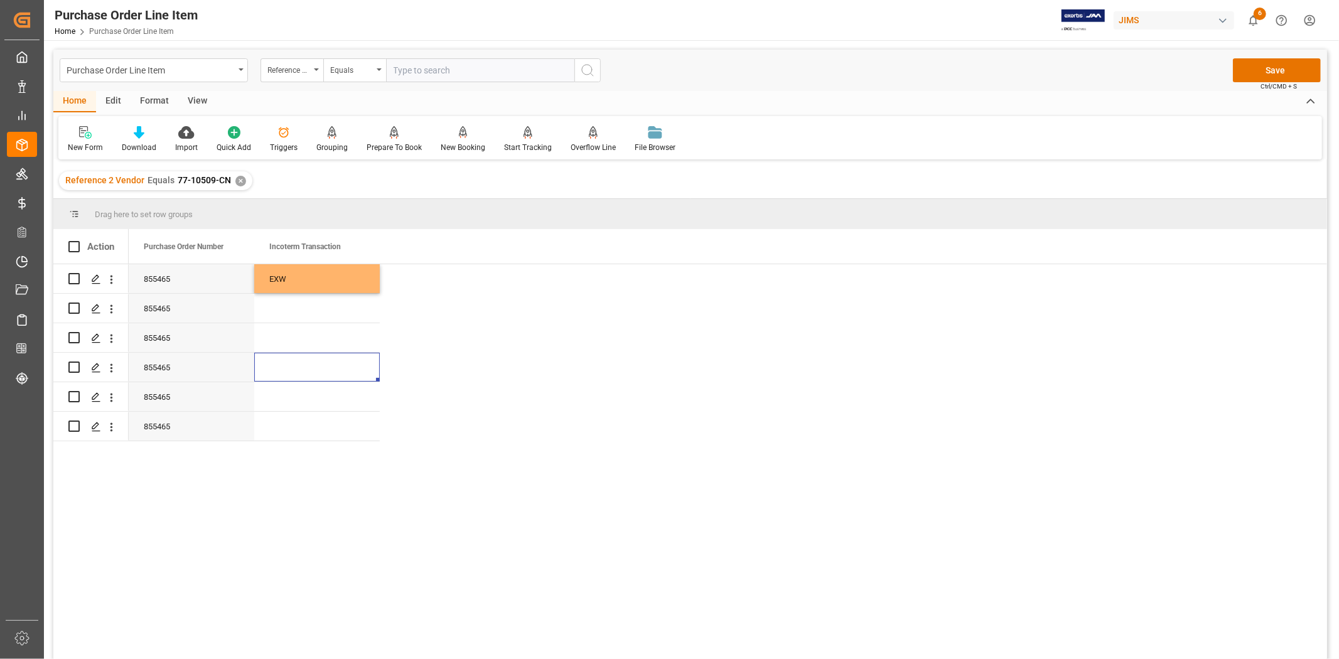
click at [406, 342] on div "855465 EXW 855465 855465 855465 855465 855465" at bounding box center [728, 465] width 1199 height 403
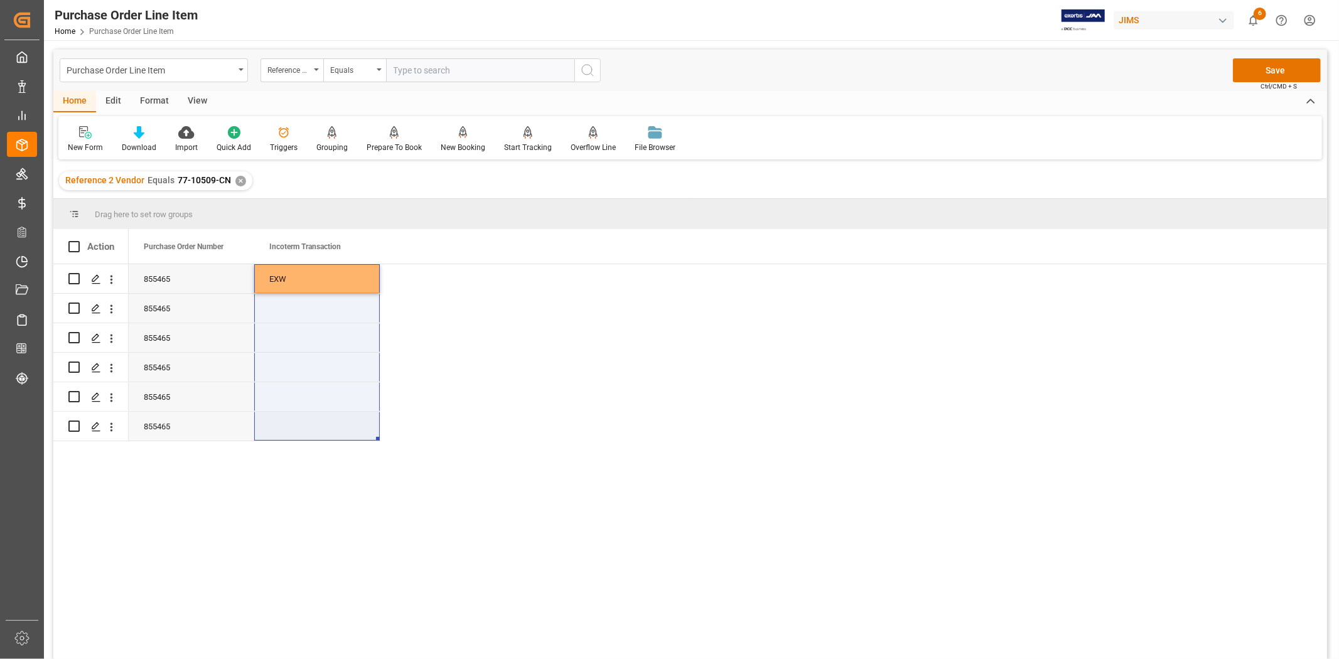
drag, startPoint x: 323, startPoint y: 283, endPoint x: 327, endPoint y: 422, distance: 139.4
click at [327, 422] on div "855465 EXW 855465 855465 855465 855465 855465" at bounding box center [254, 352] width 251 height 177
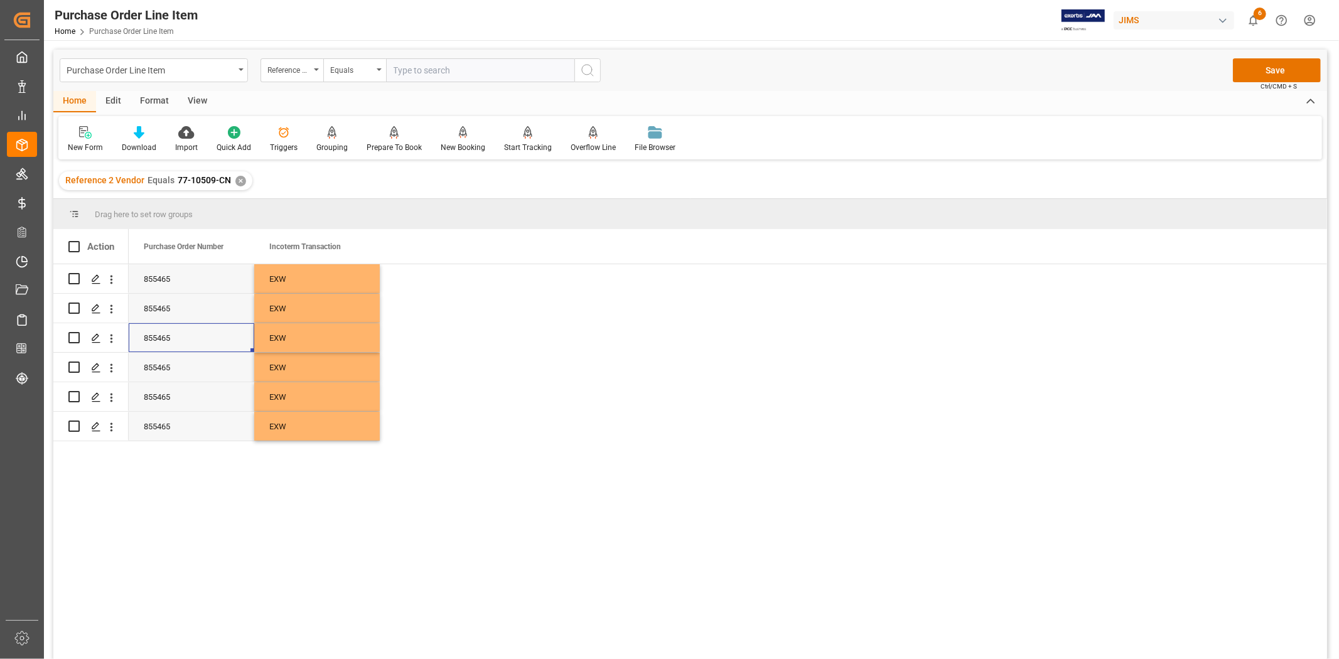
click at [189, 325] on div "855465" at bounding box center [192, 337] width 126 height 29
click at [1268, 72] on button "Save" at bounding box center [1277, 70] width 88 height 24
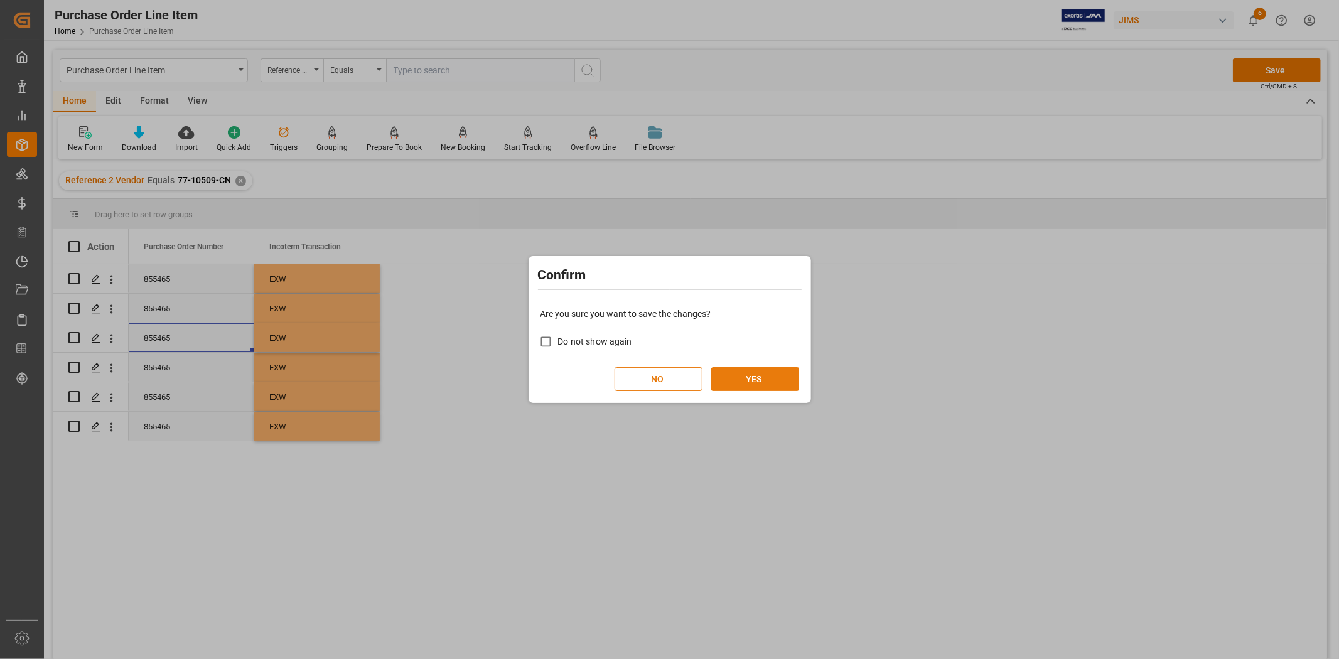
click at [760, 379] on button "YES" at bounding box center [755, 379] width 88 height 24
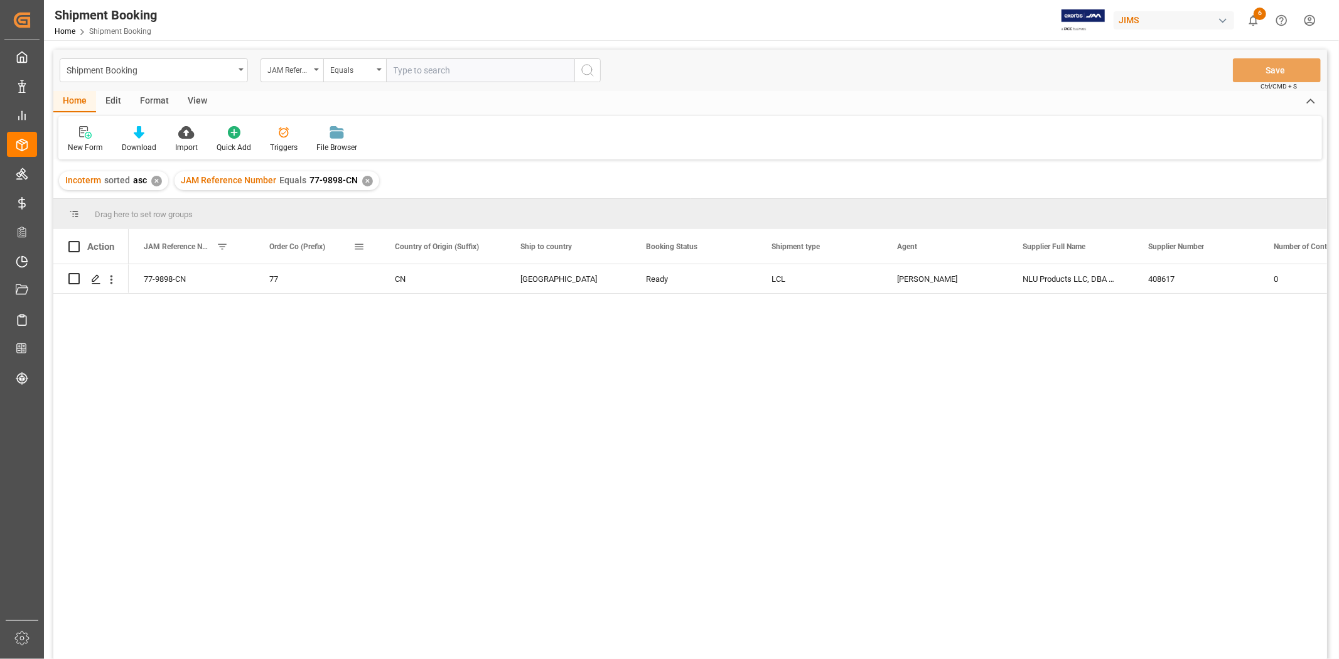
drag, startPoint x: 364, startPoint y: 247, endPoint x: 357, endPoint y: 243, distance: 8.4
click at [357, 243] on span at bounding box center [359, 246] width 11 height 11
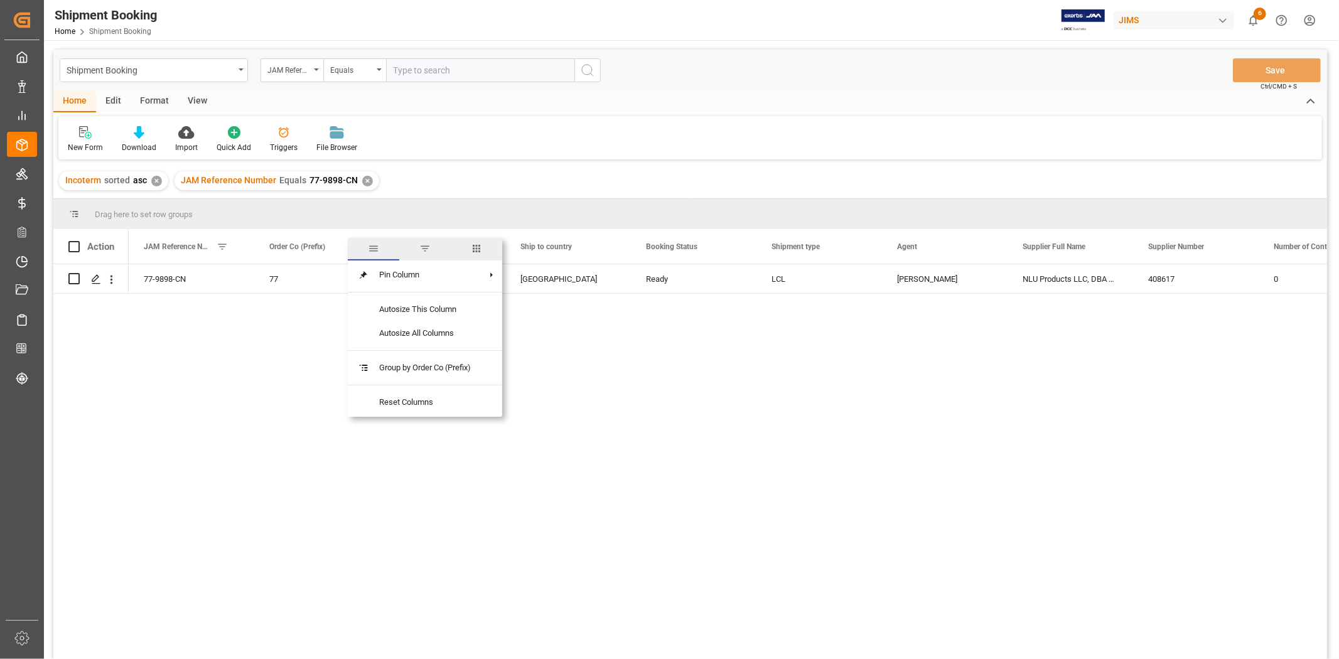
click at [476, 247] on span "columns" at bounding box center [476, 248] width 11 height 11
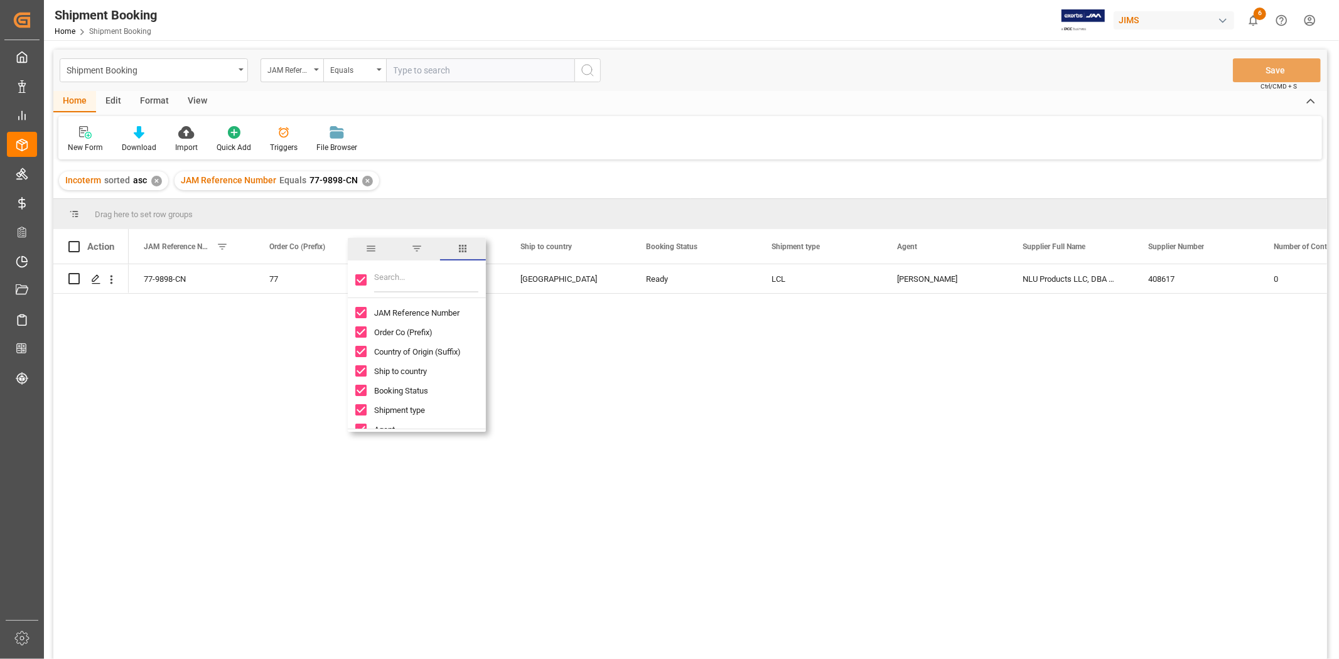
click at [361, 281] on input "Toggle Select All Columns" at bounding box center [360, 279] width 11 height 11
checkbox input "false"
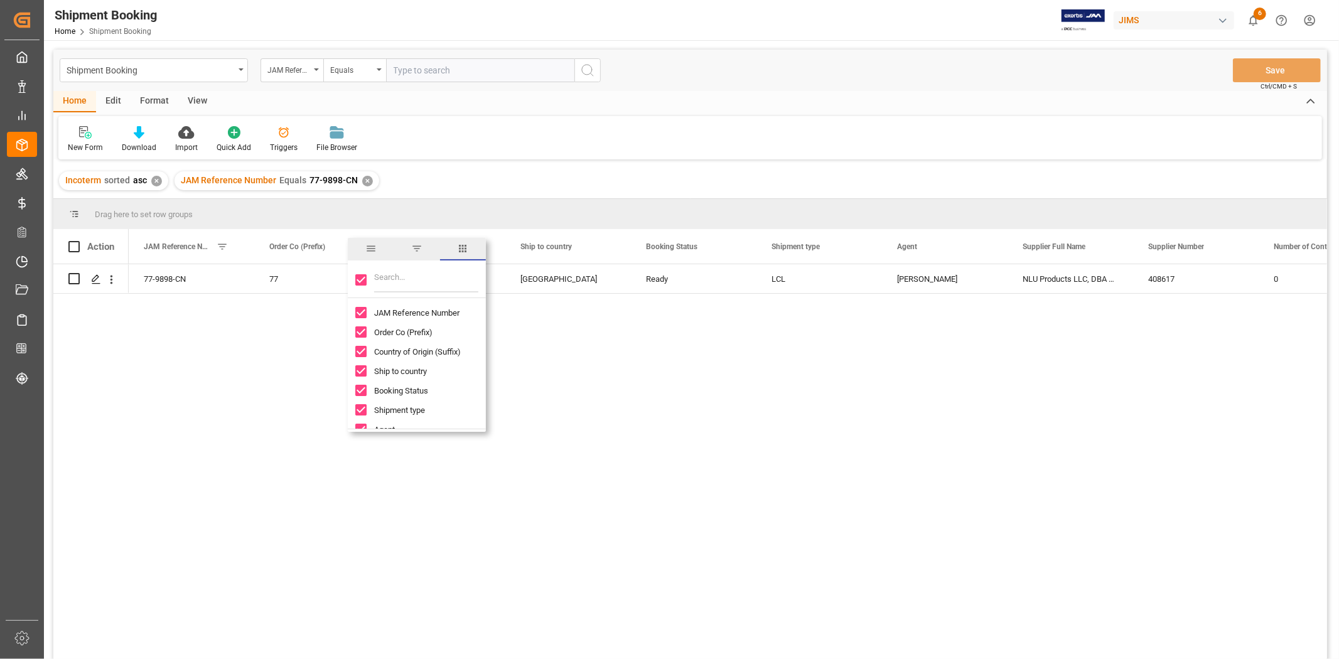
checkbox input "false"
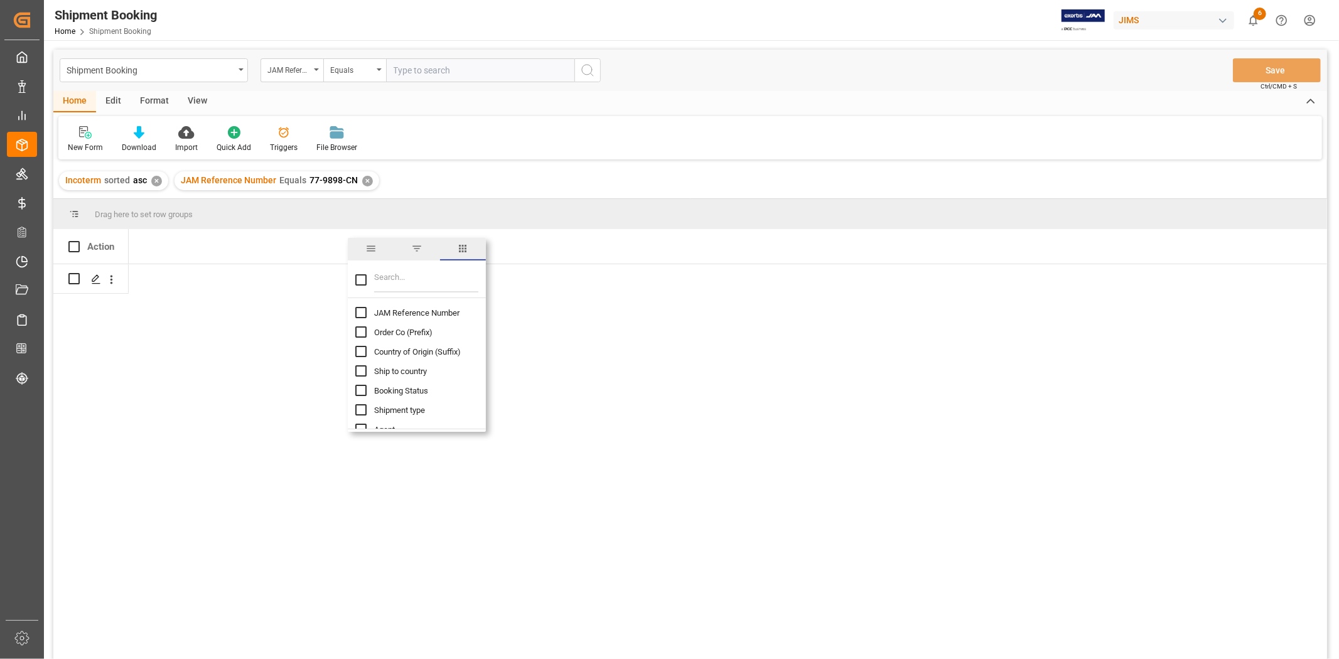
click at [359, 318] on input "JAM Reference Number column toggle visibility (hidden)" at bounding box center [360, 312] width 11 height 11
checkbox input "true"
checkbox input "false"
click at [397, 283] on input "Filter Columns Input" at bounding box center [426, 279] width 104 height 25
type input "INCO"
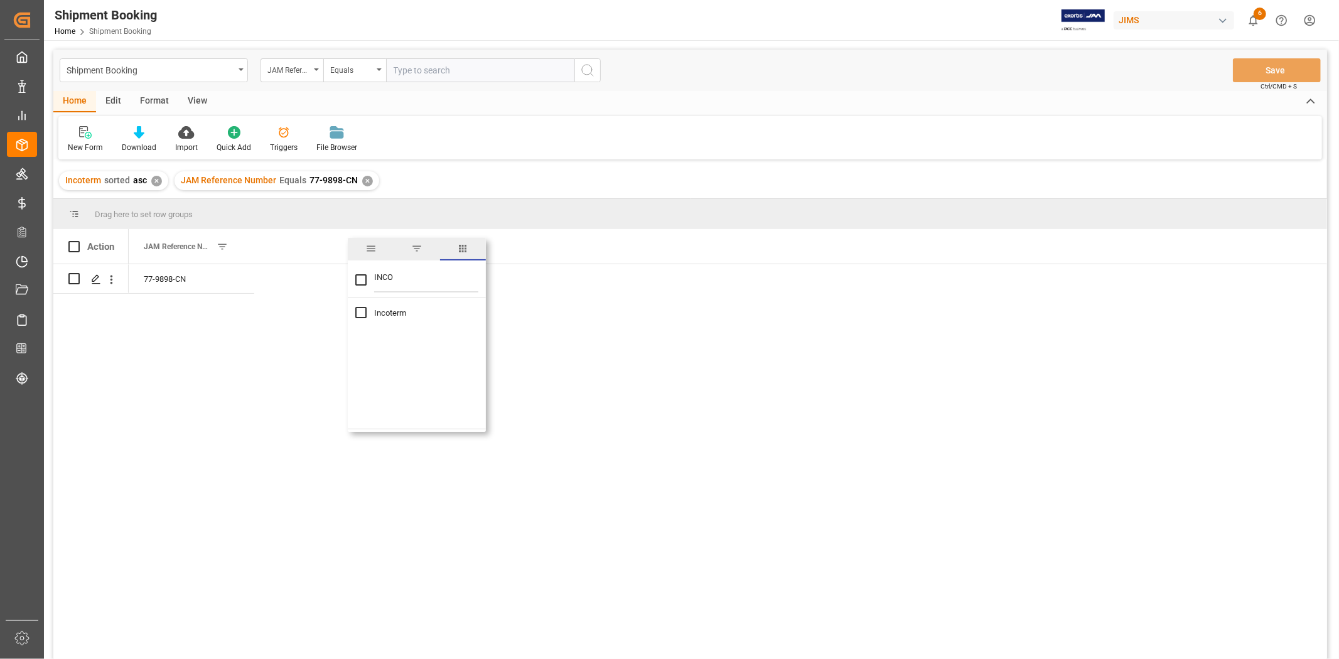
click at [397, 310] on span "Incoterm" at bounding box center [390, 312] width 32 height 9
checkbox input "true"
click at [612, 298] on div "77-9898-CN EXW" at bounding box center [728, 465] width 1199 height 403
click at [363, 182] on div "✕" at bounding box center [367, 181] width 11 height 11
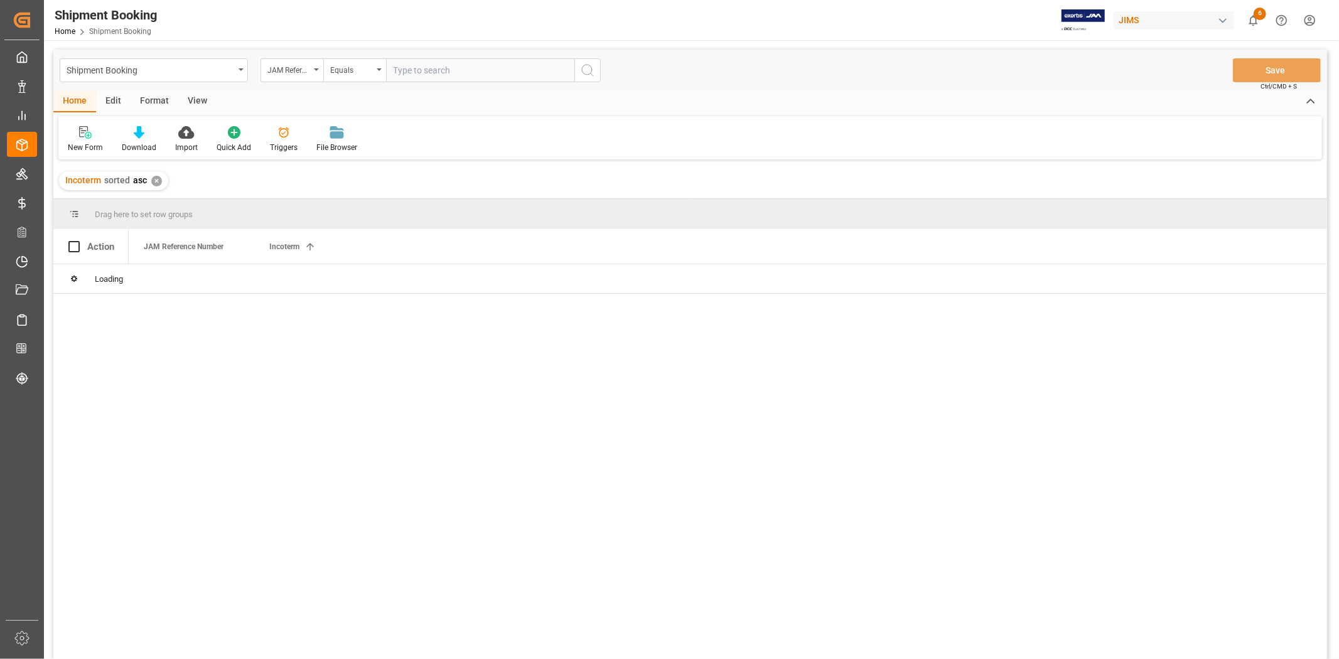
click at [404, 63] on input "text" at bounding box center [480, 70] width 188 height 24
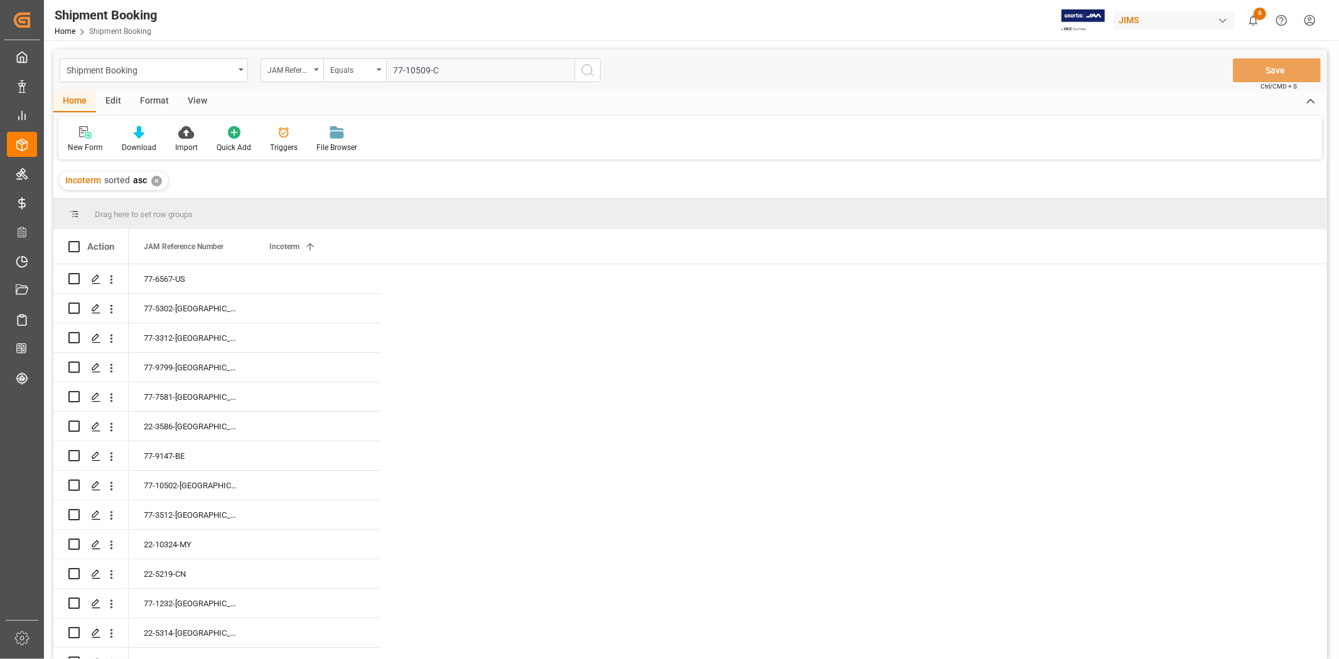
type input "77-10509-CN"
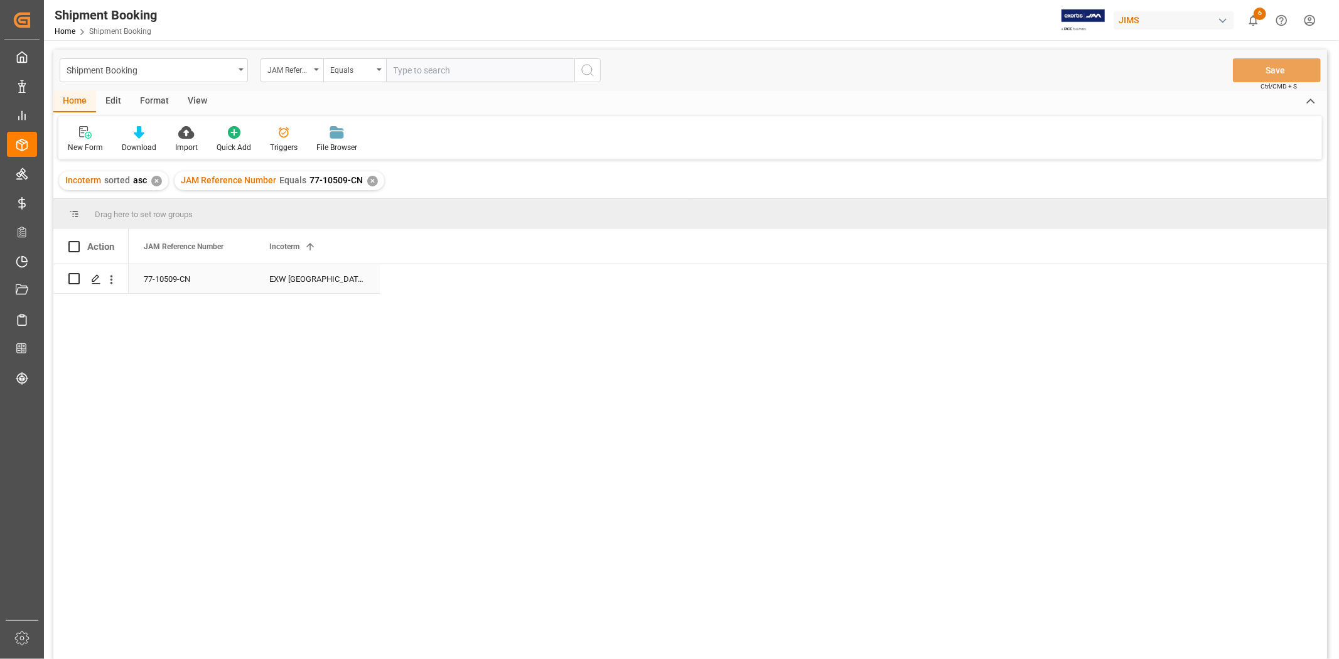
click at [187, 277] on div "77-10509-CN" at bounding box center [192, 278] width 126 height 29
click at [372, 177] on div "✕" at bounding box center [372, 181] width 11 height 11
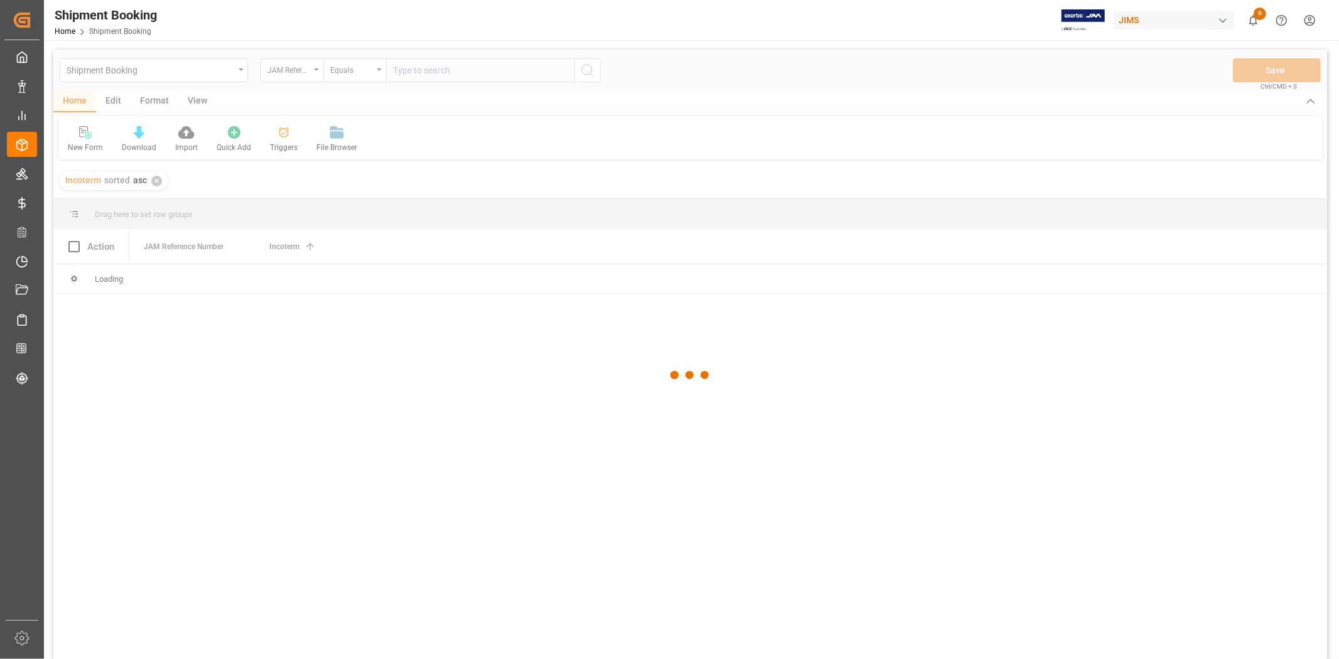
click at [412, 71] on div at bounding box center [690, 376] width 1274 height 652
click at [412, 66] on div at bounding box center [690, 376] width 1274 height 652
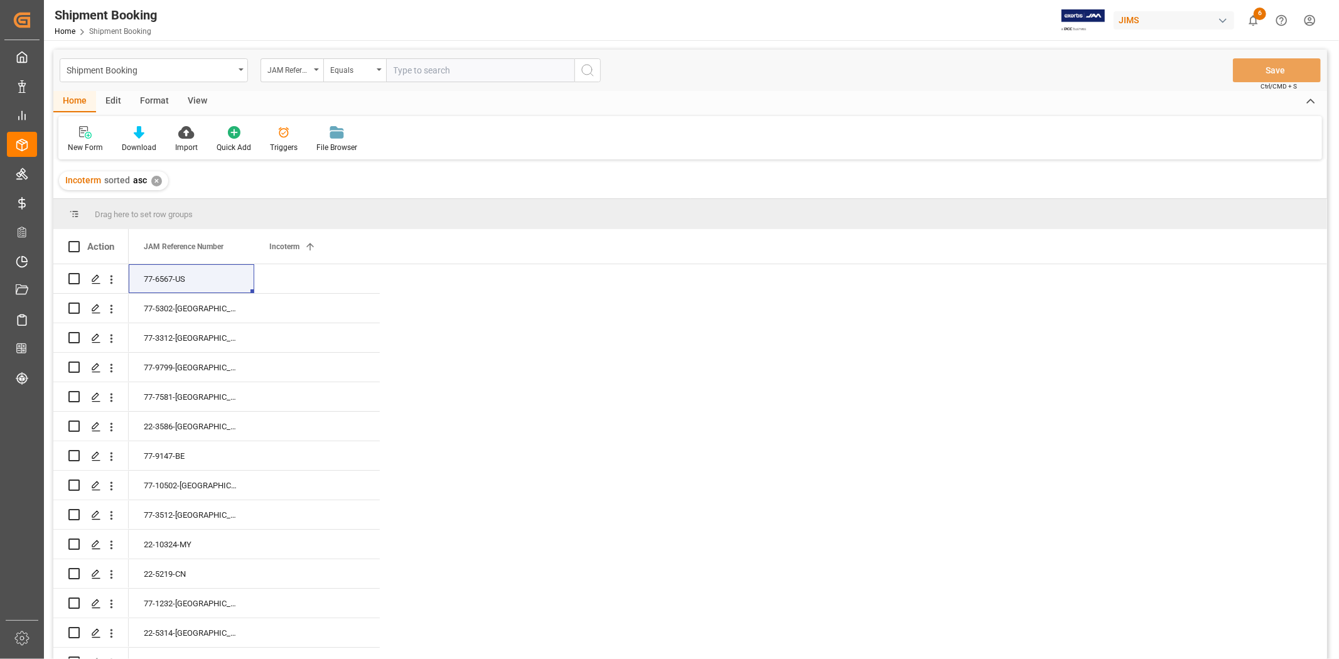
click at [402, 74] on input "text" at bounding box center [480, 70] width 188 height 24
paste input "77-9613-CN"
type input "77-9613-CN"
click at [591, 77] on icon "search button" at bounding box center [587, 70] width 15 height 15
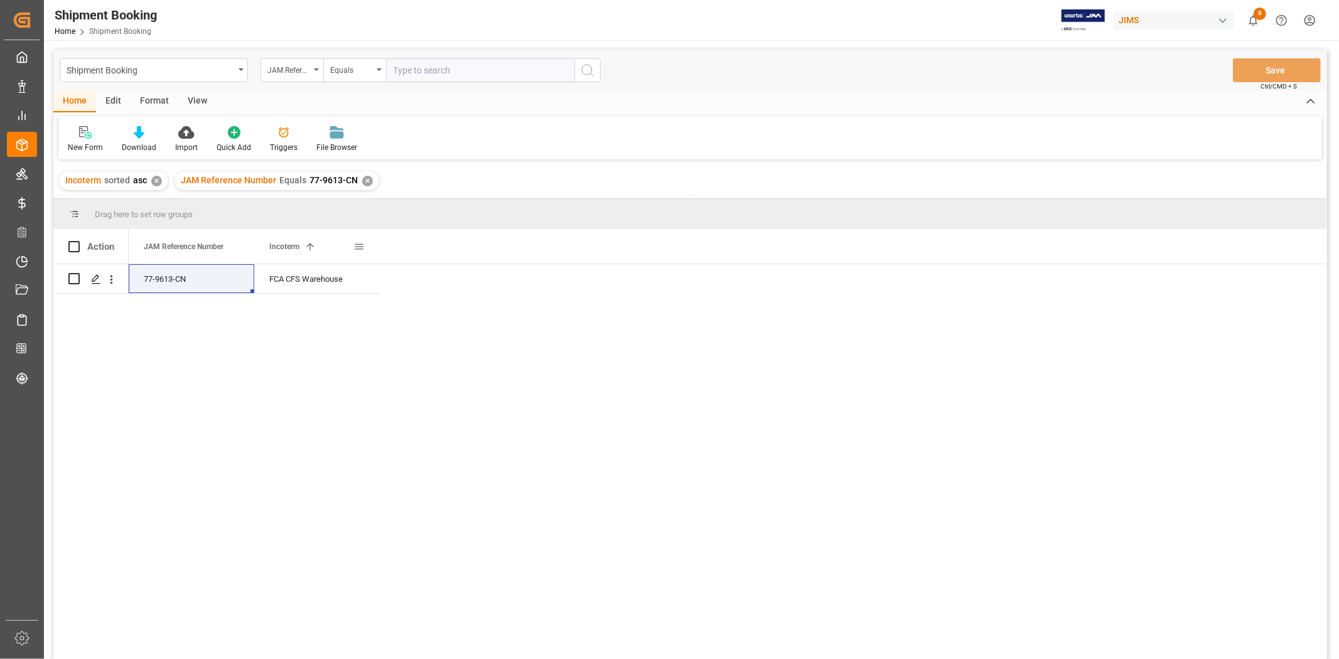
click at [359, 247] on span at bounding box center [359, 246] width 11 height 11
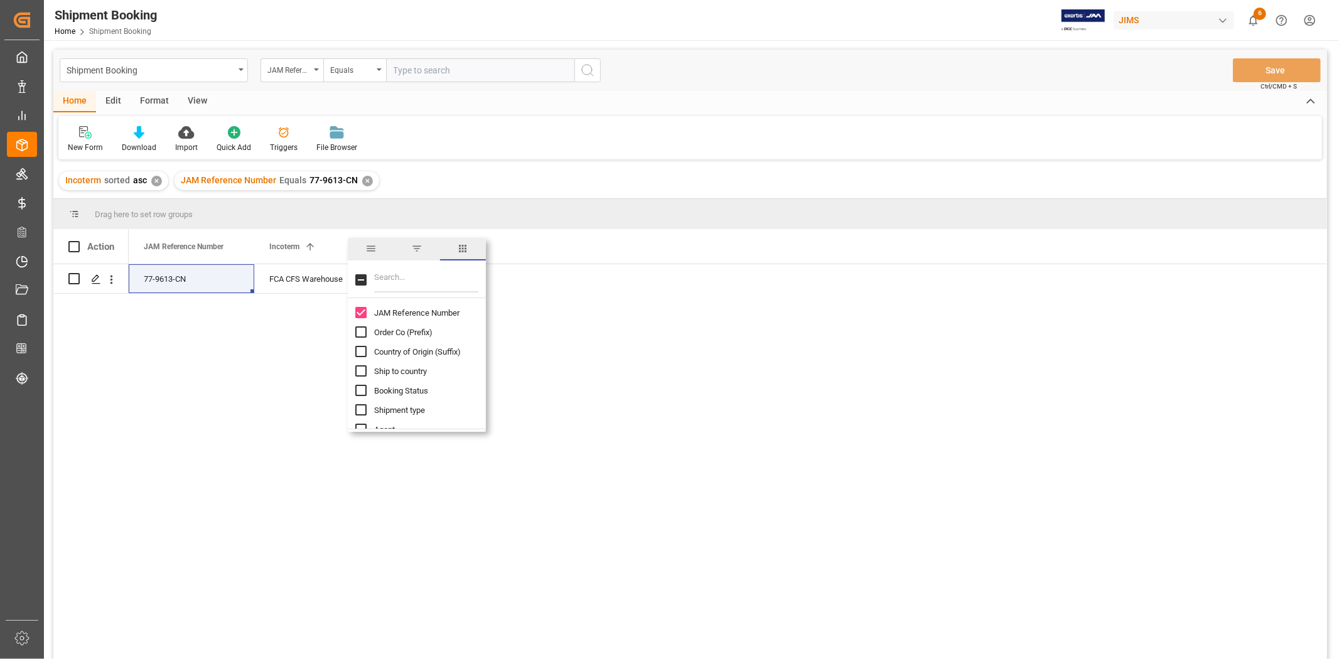
click at [383, 277] on input "Filter Columns Input" at bounding box center [426, 279] width 104 height 25
type input "ENTRY"
click at [367, 315] on div "Customs entry number" at bounding box center [424, 312] width 138 height 19
click at [364, 314] on input "Customs entry number column toggle visibility (hidden)" at bounding box center [360, 312] width 11 height 11
checkbox input "true"
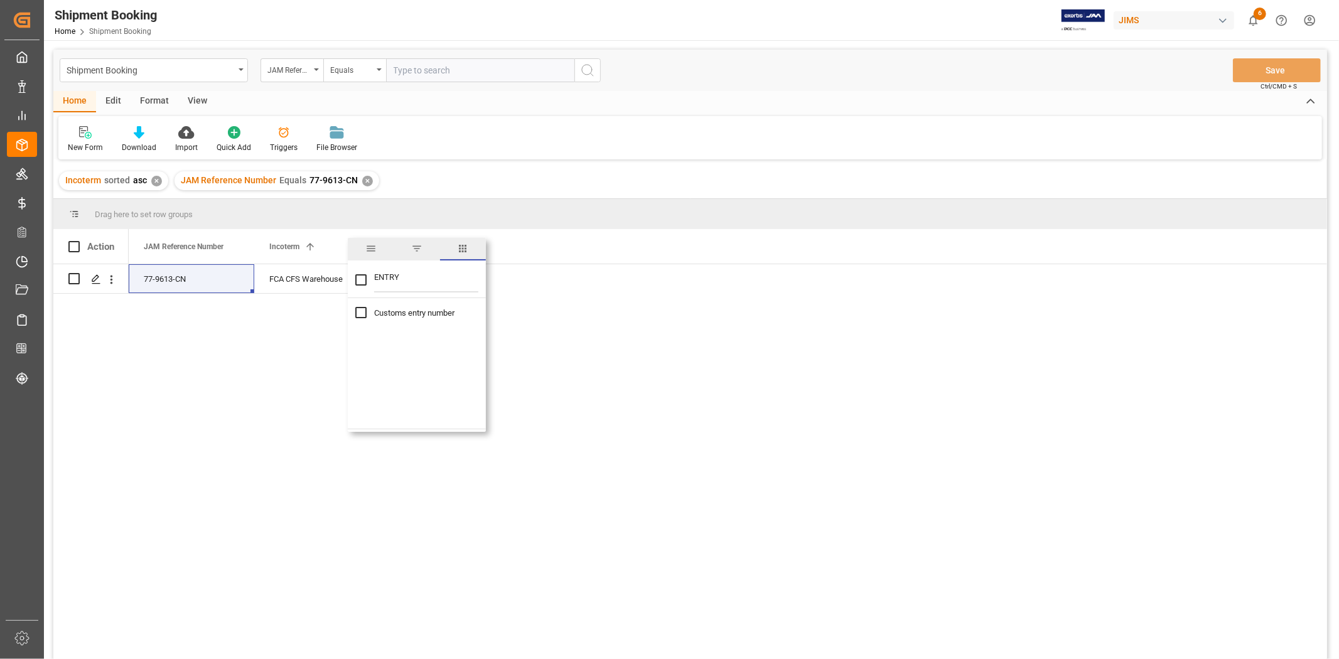
checkbox input "true"
click at [620, 308] on div "77-9613-CN FCA CFS Warehouse 13391-69262083-6" at bounding box center [728, 465] width 1199 height 403
